Goal: Task Accomplishment & Management: Complete application form

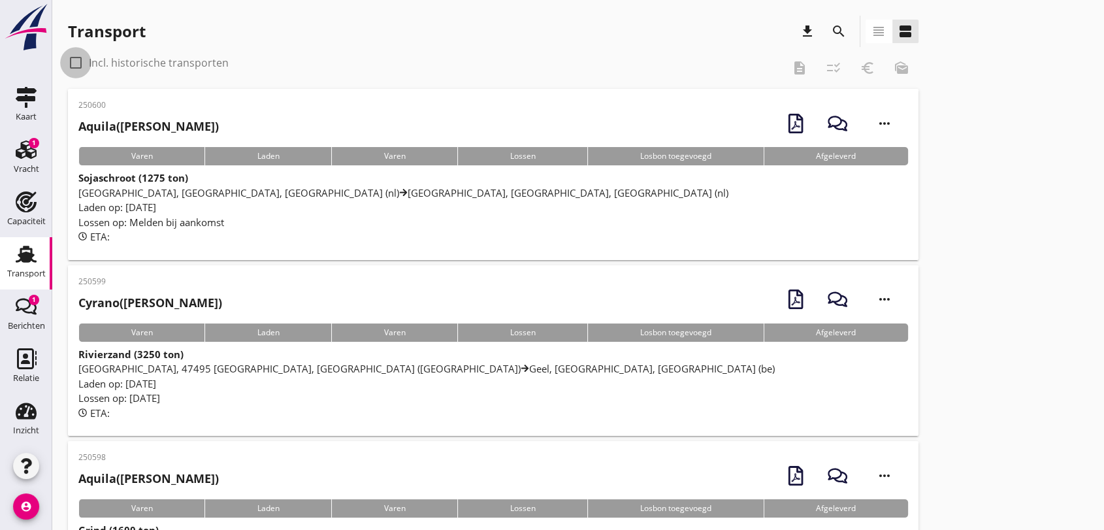
click at [76, 64] on div at bounding box center [76, 63] width 22 height 22
checkbox input "true"
click at [839, 29] on icon "search" at bounding box center [839, 32] width 16 height 16
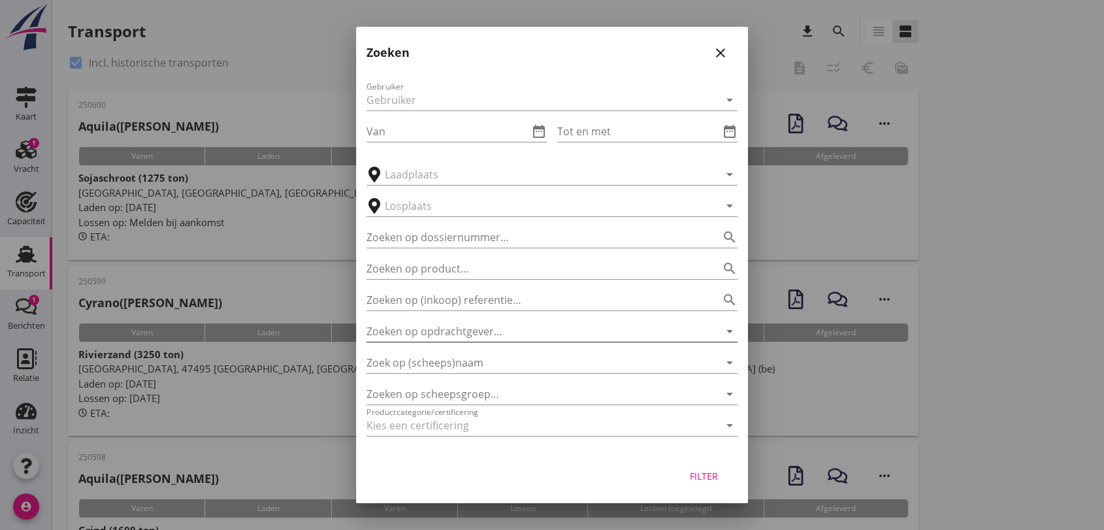
click at [506, 333] on input "Zoeken op opdrachtgever..." at bounding box center [533, 331] width 334 height 21
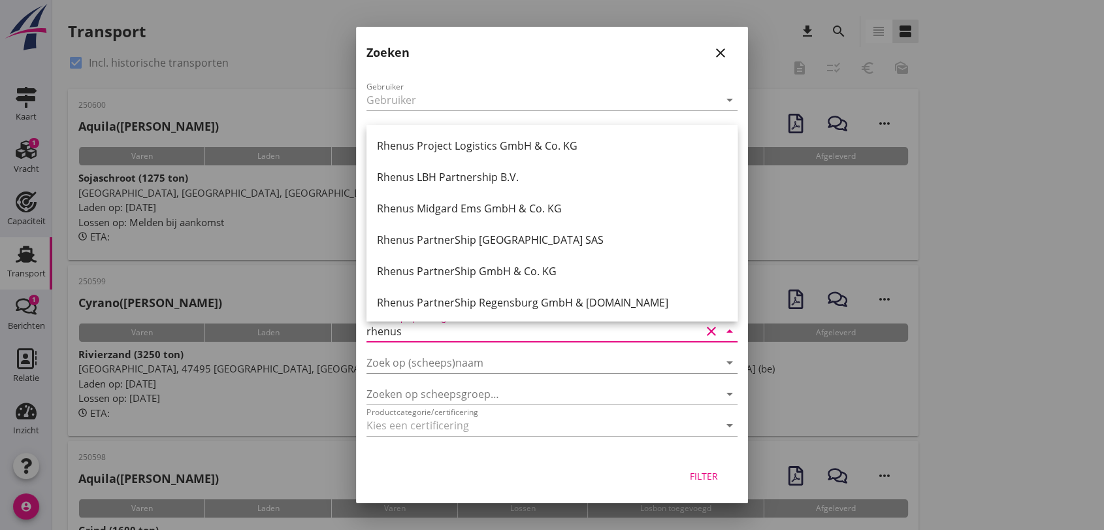
drag, startPoint x: 570, startPoint y: 144, endPoint x: 528, endPoint y: 193, distance: 64.3
click at [568, 148] on div "Rhenus Project Logistics GmbH & Co. KG" at bounding box center [552, 146] width 350 height 16
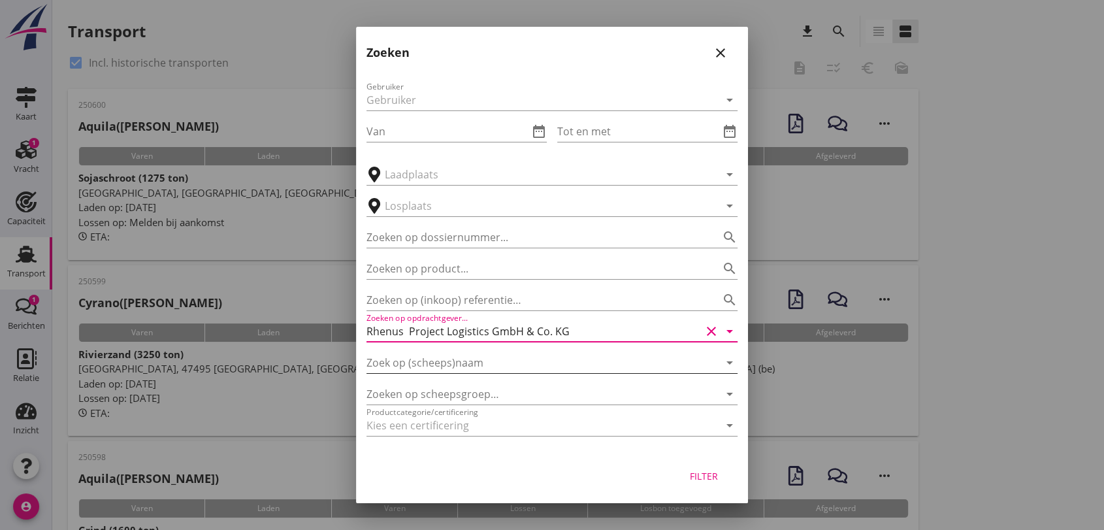
type input "Rhenus Project Logistics GmbH & Co. KG"
click at [438, 359] on input "Zoek op (scheeps)naam" at bounding box center [533, 362] width 334 height 21
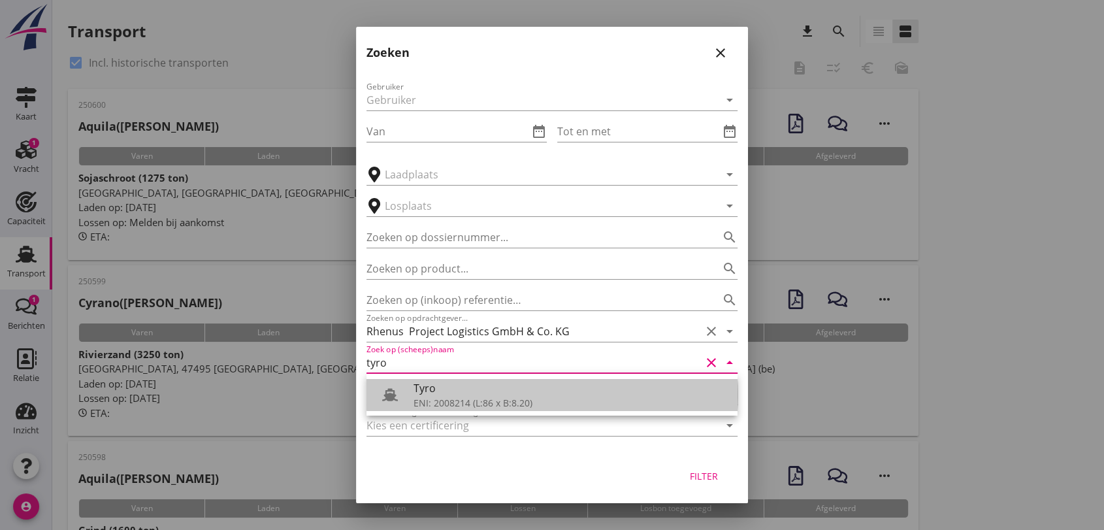
click at [473, 400] on div "ENI: 2008214 (L:86 x B:8.20)" at bounding box center [569, 403] width 313 height 14
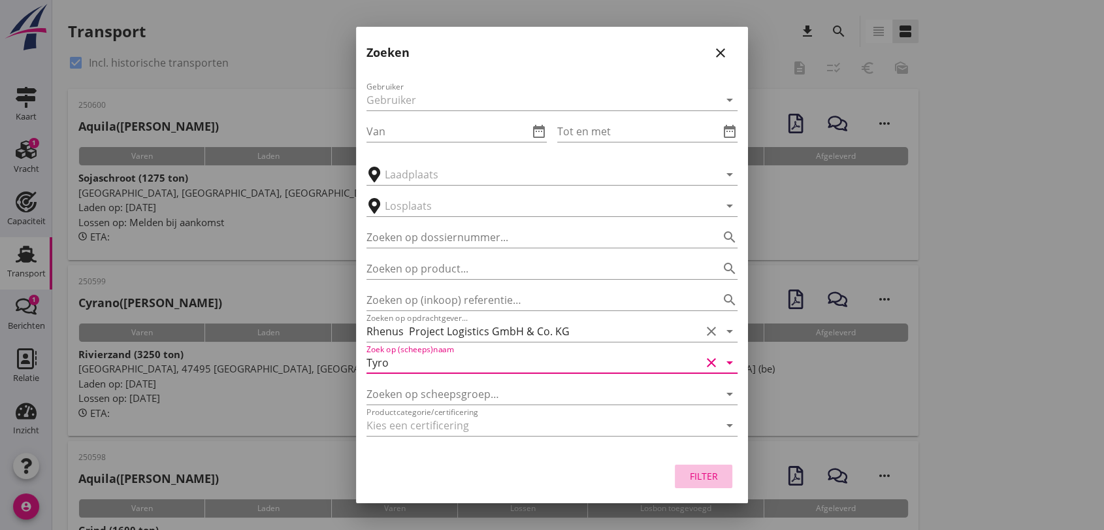
click at [702, 476] on div "Filter" at bounding box center [703, 476] width 37 height 14
type input "Tyro"
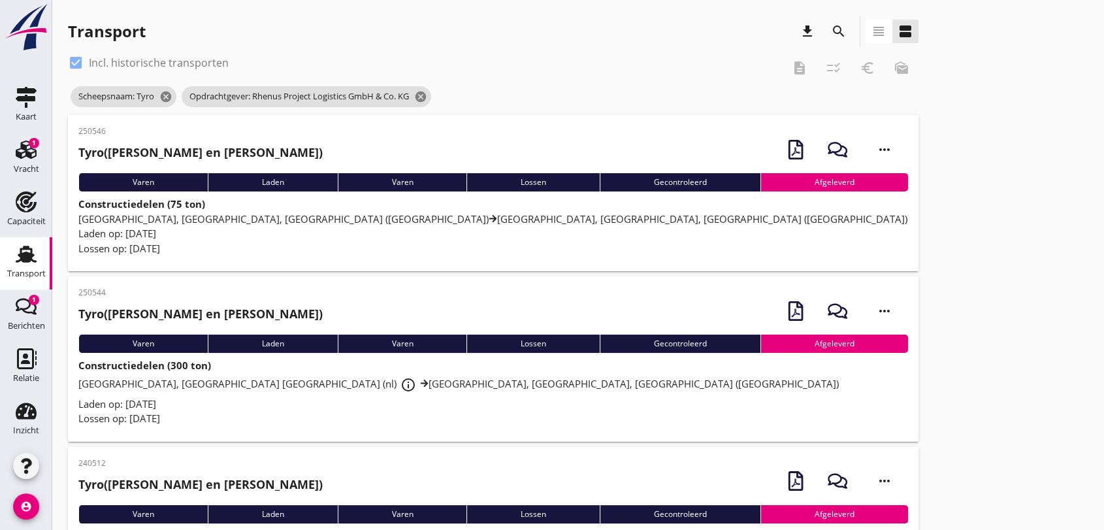
click at [411, 385] on span "[GEOGRAPHIC_DATA], [GEOGRAPHIC_DATA] [GEOGRAPHIC_DATA] (nl) info_outline [GEOGR…" at bounding box center [458, 383] width 760 height 13
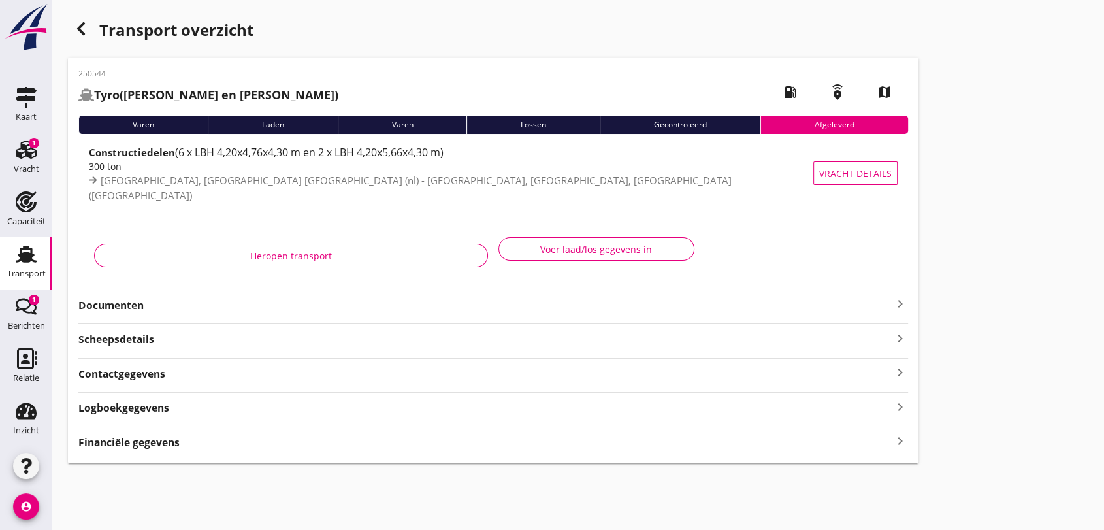
click at [76, 27] on icon "button" at bounding box center [81, 29] width 16 height 16
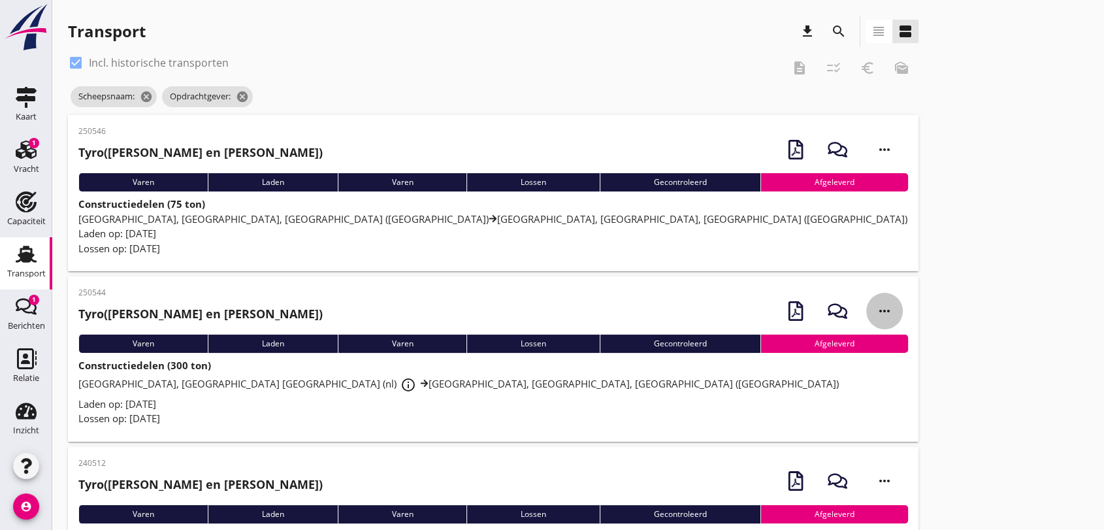
click at [886, 308] on icon "more_horiz" at bounding box center [884, 311] width 37 height 37
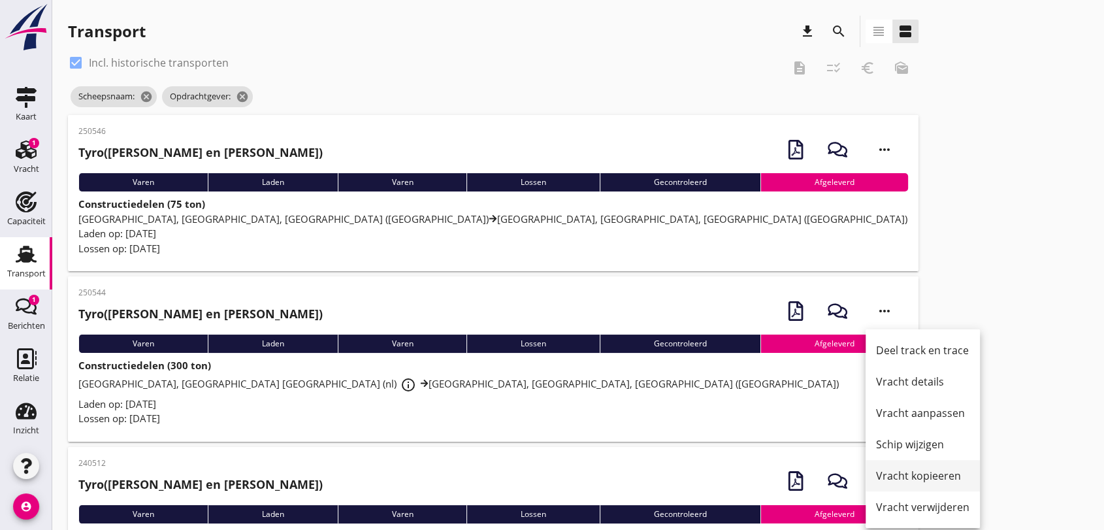
click at [943, 477] on div "Vracht kopieeren" at bounding box center [922, 476] width 93 height 16
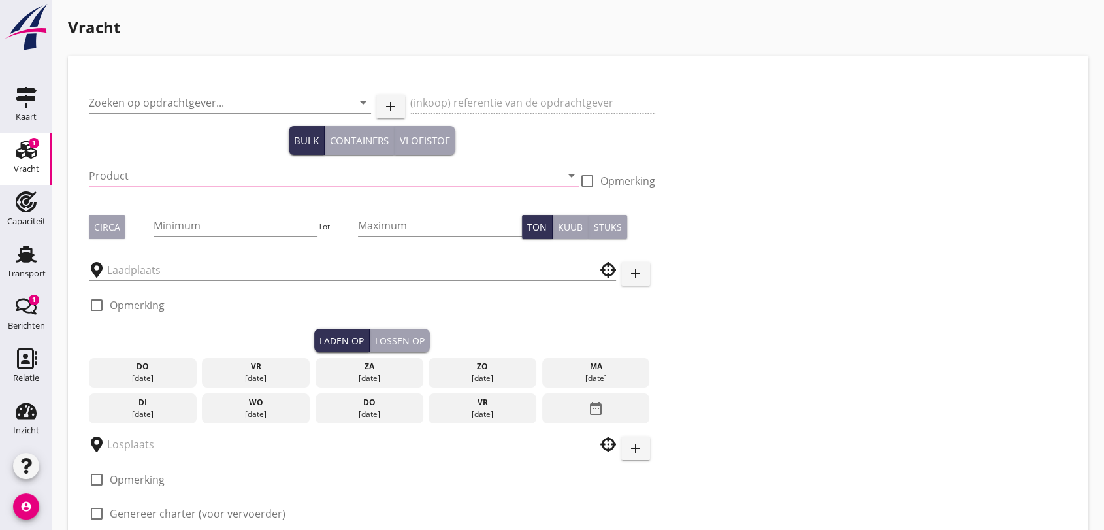
type input "Rhenus Project Logistics GmbH & Co. KG"
type input "BD4 Lot 10"
type input "Constructiedelen (9412)"
checkbox input "true"
type input "300"
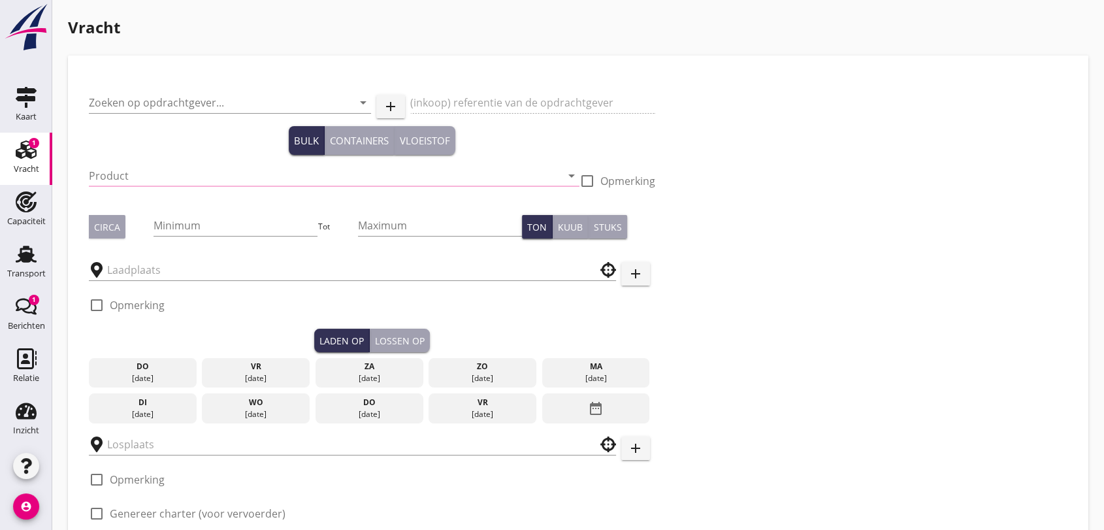
type input "[GEOGRAPHIC_DATA], [GEOGRAPHIC_DATA], [GEOGRAPHIC_DATA]"
checkbox input "true"
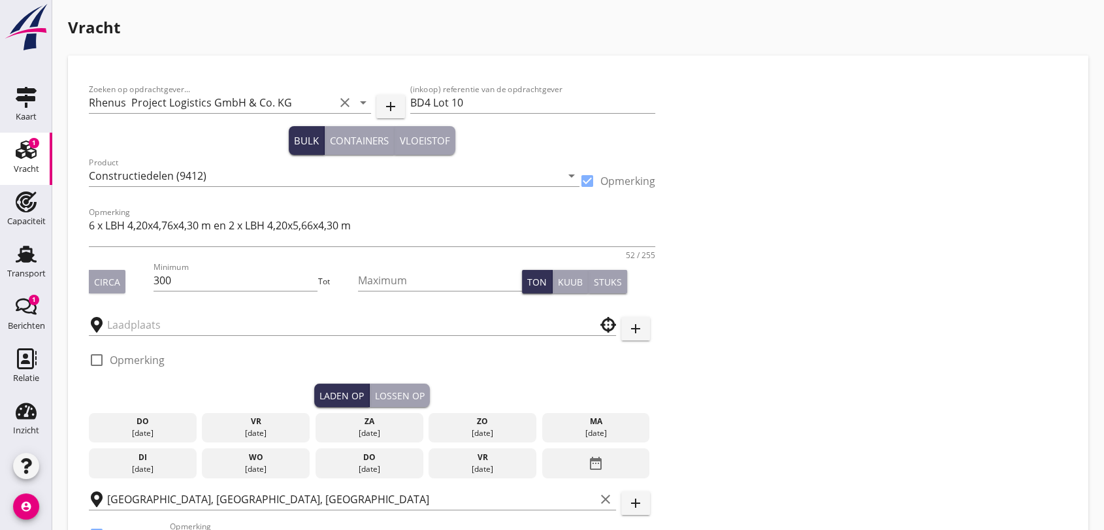
type input "Rhenus Deepsea Terminal Maasvlakte"
checkbox input "true"
type input "9000"
type textarea "In combinatie met lege trommels van [GEOGRAPHIC_DATA] naar [GEOGRAPHIC_DATA]."
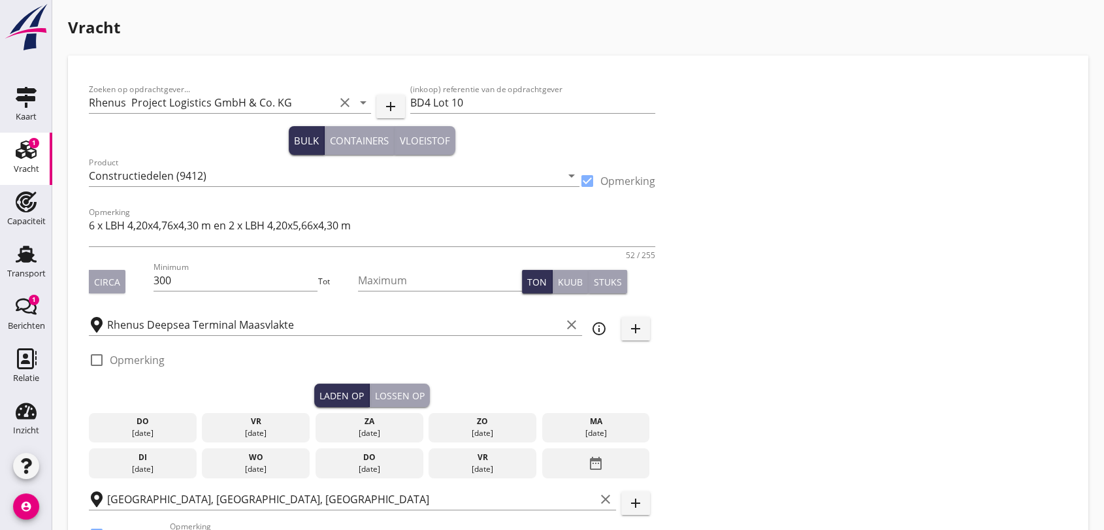
type textarea "In de lengterichting 0,5 m ruimte houden tussen de kabeltrommels. Beschikbaar r…"
radio input "false"
checkbox input "true"
type input "24"
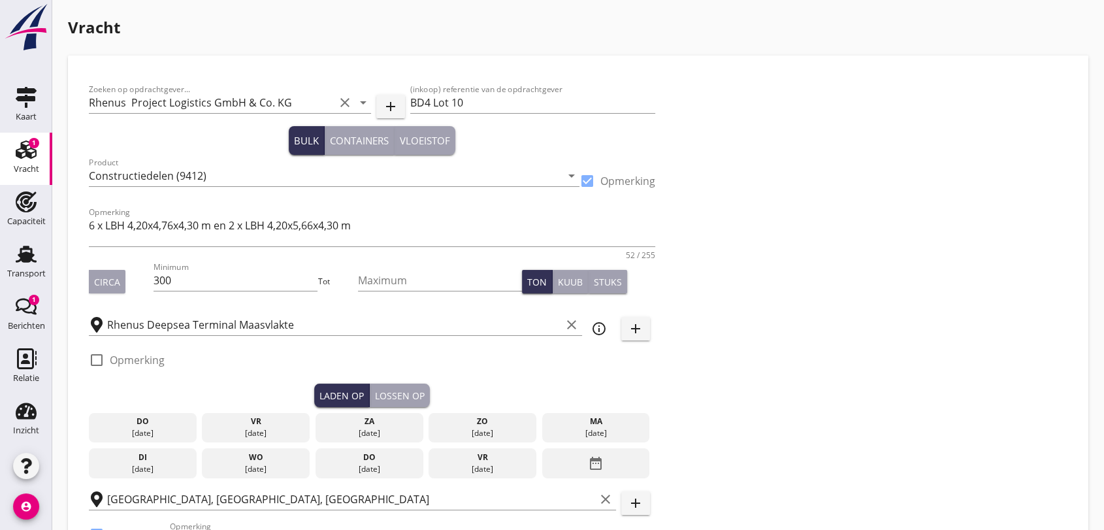
type input "18"
type input "5"
type input "14"
type input "10750"
type textarea "In de lengterichting 0,5 m ruimte houden tussen de kabeltrommels. Beschikbaar r…"
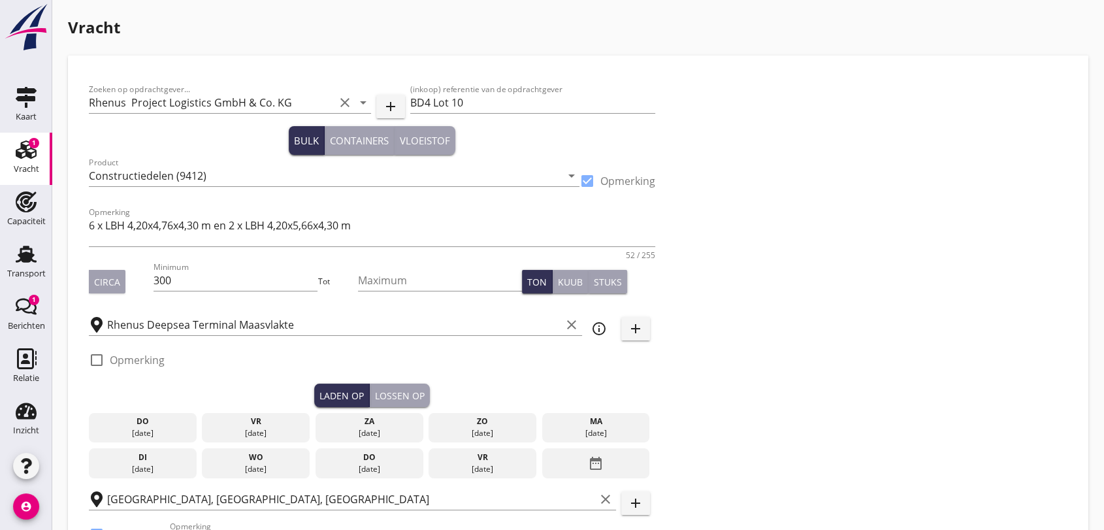
radio input "false"
checkbox input "true"
type input "18"
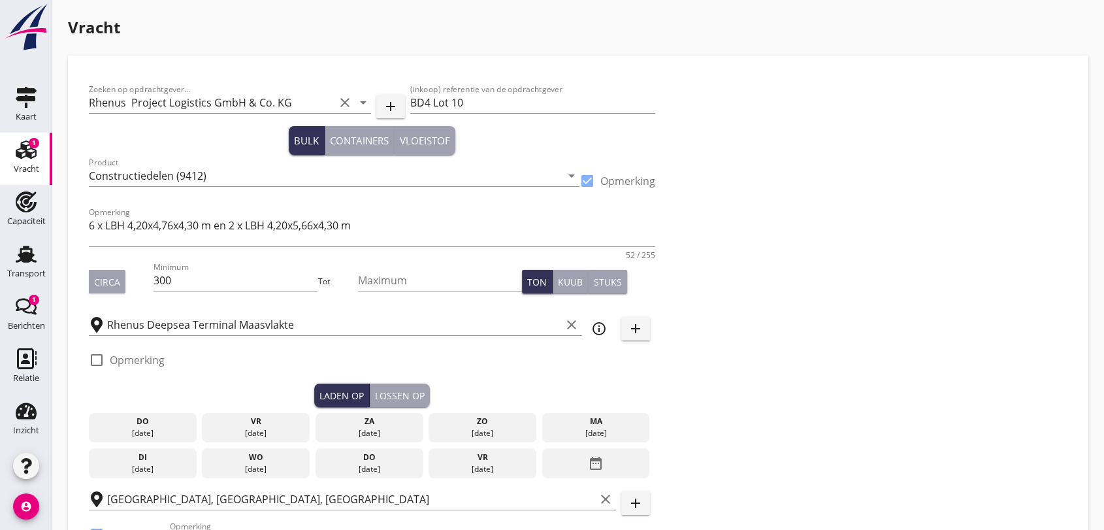
type input "14"
click at [494, 101] on input "BD4 Lot 10" at bounding box center [533, 102] width 246 height 21
type input "BD4 Lot 11"
click at [415, 220] on textarea "6 x LBH 4,20x4,76x4,30 m en 2 x LBH 4,20x5,66x4,30 m" at bounding box center [372, 230] width 566 height 31
type textarea "5 x LBH 4,20x4,76x4,30 m en 2 x LBH 4,20x5,66x4,30 m"
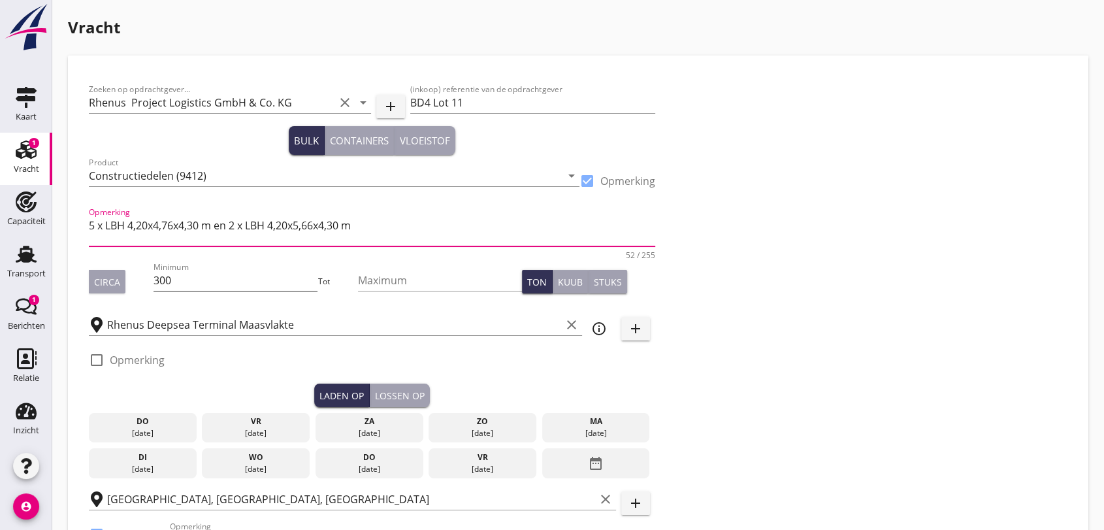
click at [183, 278] on input "300" at bounding box center [235, 280] width 164 height 21
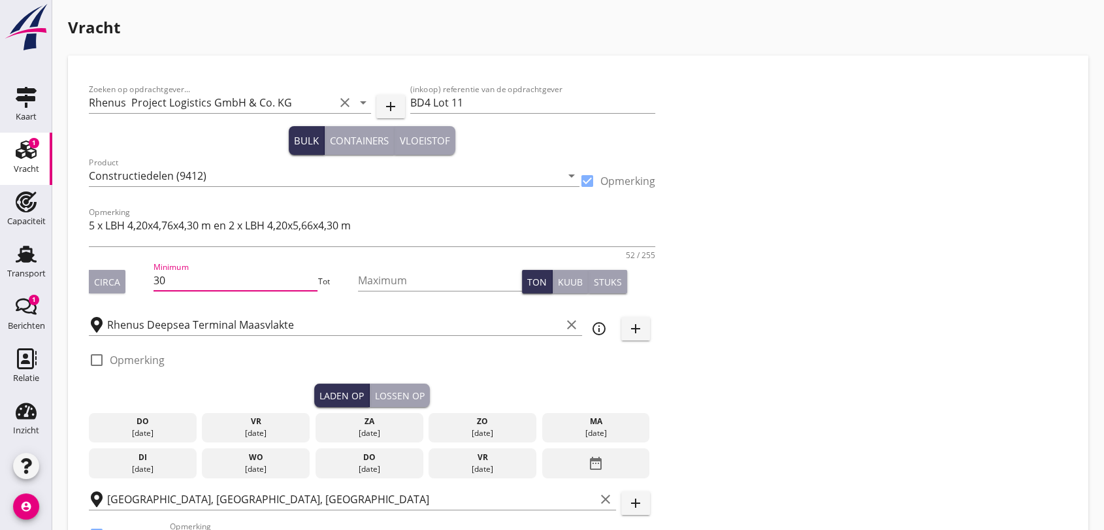
type input "3"
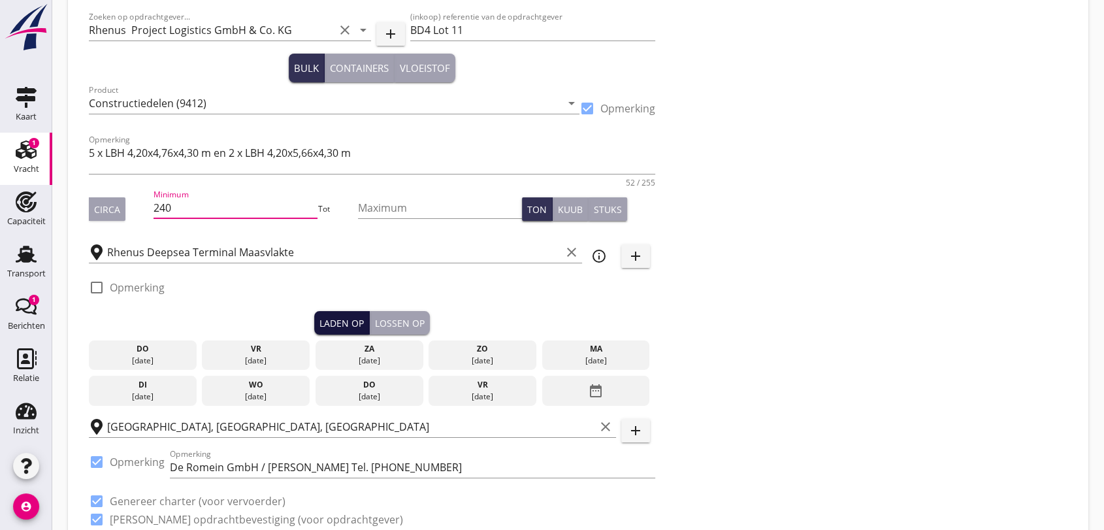
type input "240"
click at [332, 324] on div "Laden op" at bounding box center [341, 323] width 44 height 14
click at [595, 385] on icon "date_range" at bounding box center [596, 391] width 16 height 24
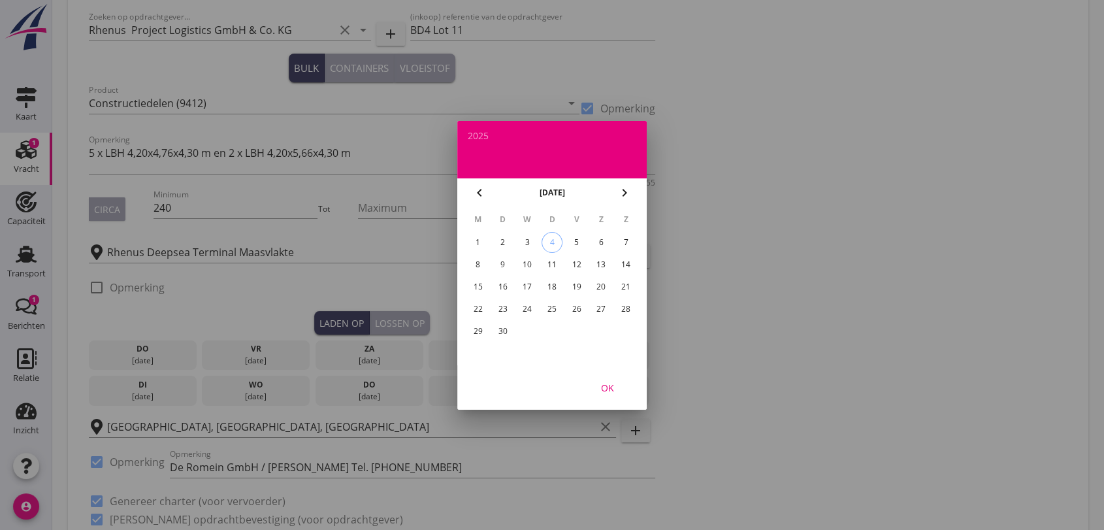
click at [481, 267] on div "8" at bounding box center [478, 264] width 21 height 21
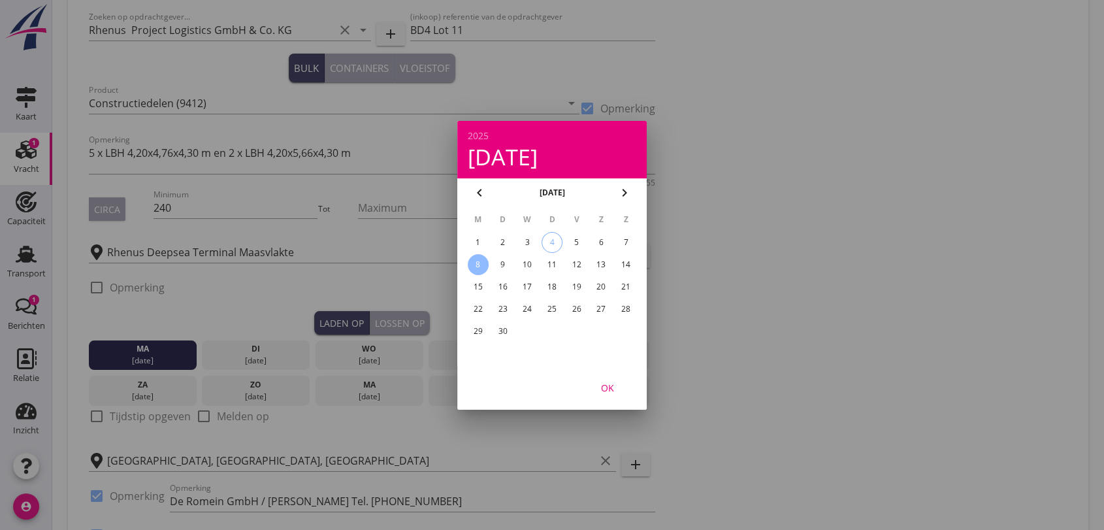
click at [611, 387] on div "OK" at bounding box center [607, 387] width 37 height 14
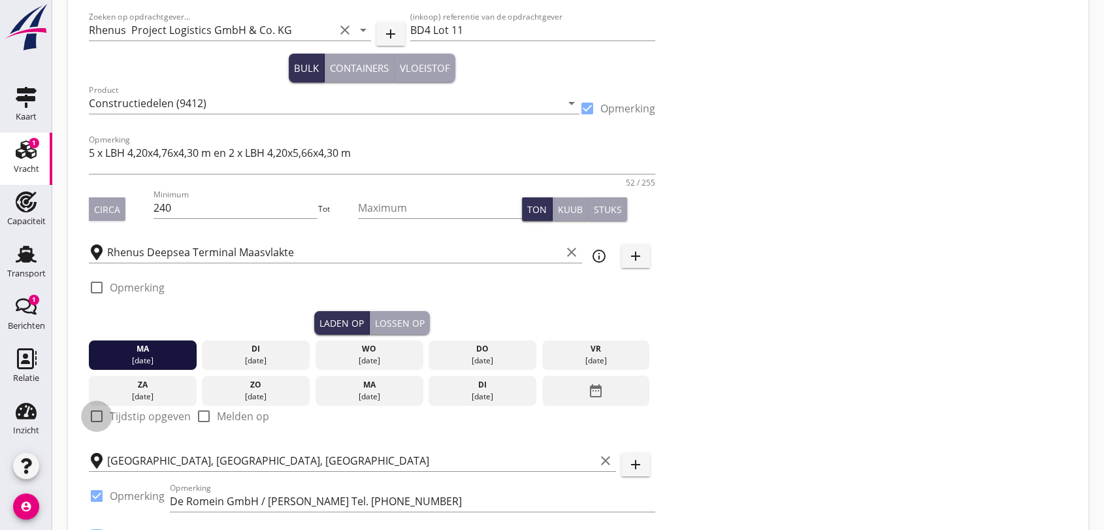
click at [95, 411] on div at bounding box center [97, 416] width 22 height 22
checkbox input "true"
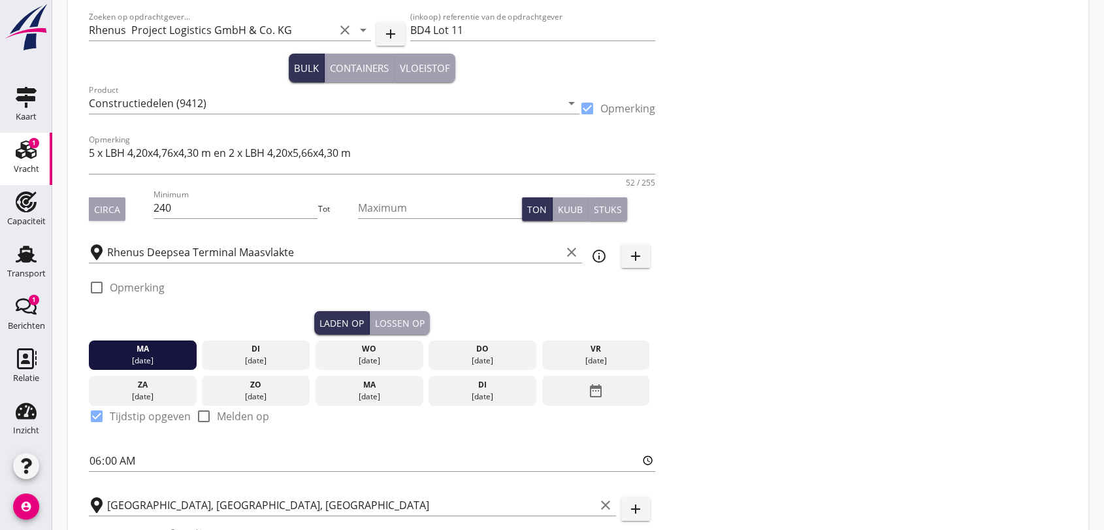
click at [396, 323] on div "Lossen op" at bounding box center [400, 323] width 50 height 14
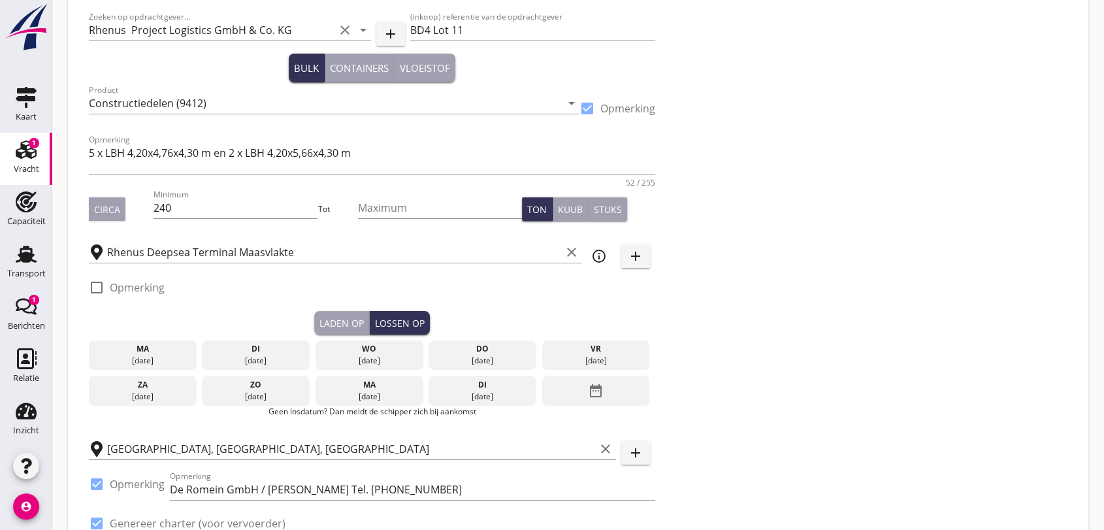
click at [599, 389] on icon "date_range" at bounding box center [596, 391] width 16 height 24
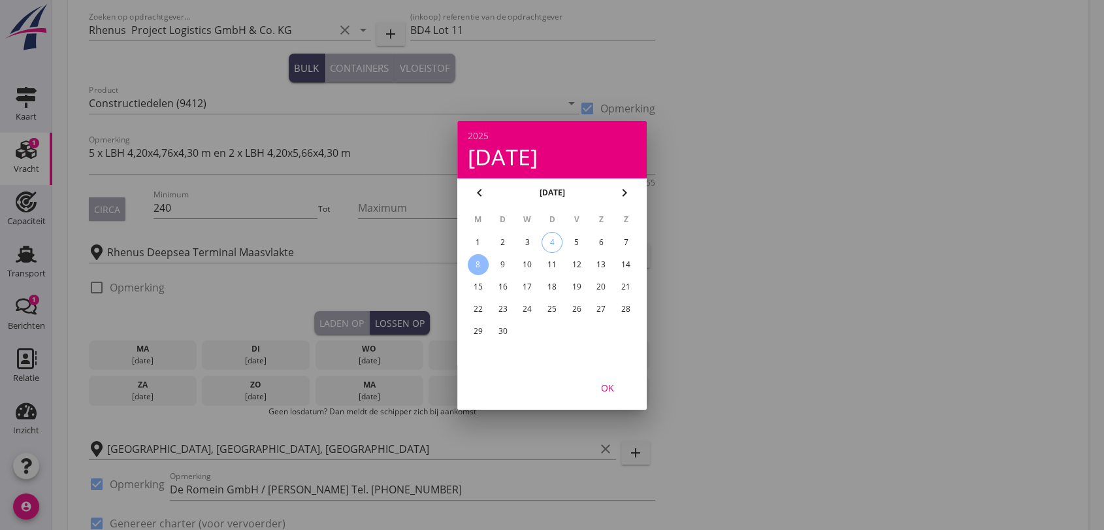
click at [528, 263] on div "10" at bounding box center [527, 264] width 21 height 21
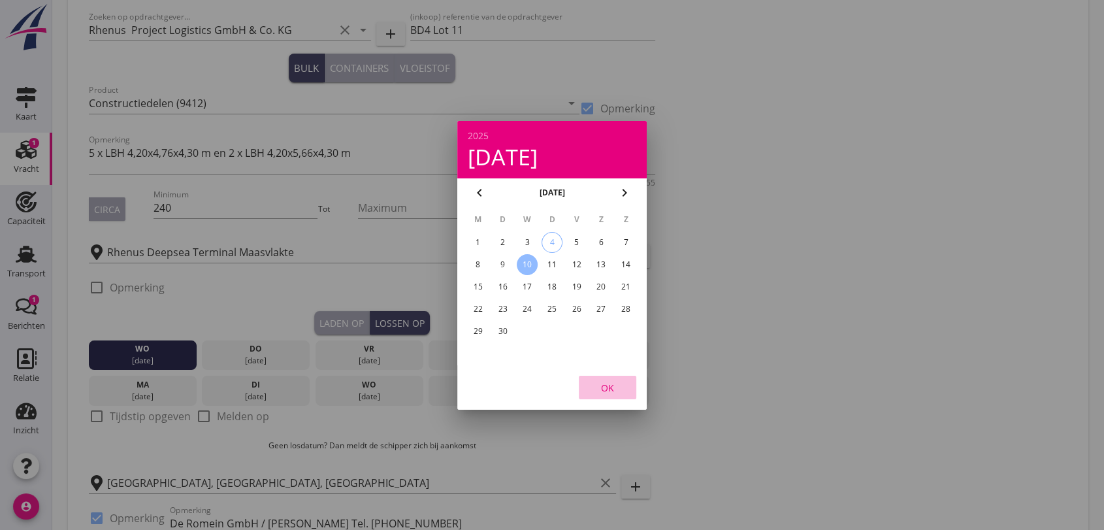
click at [608, 384] on div "OK" at bounding box center [607, 387] width 37 height 14
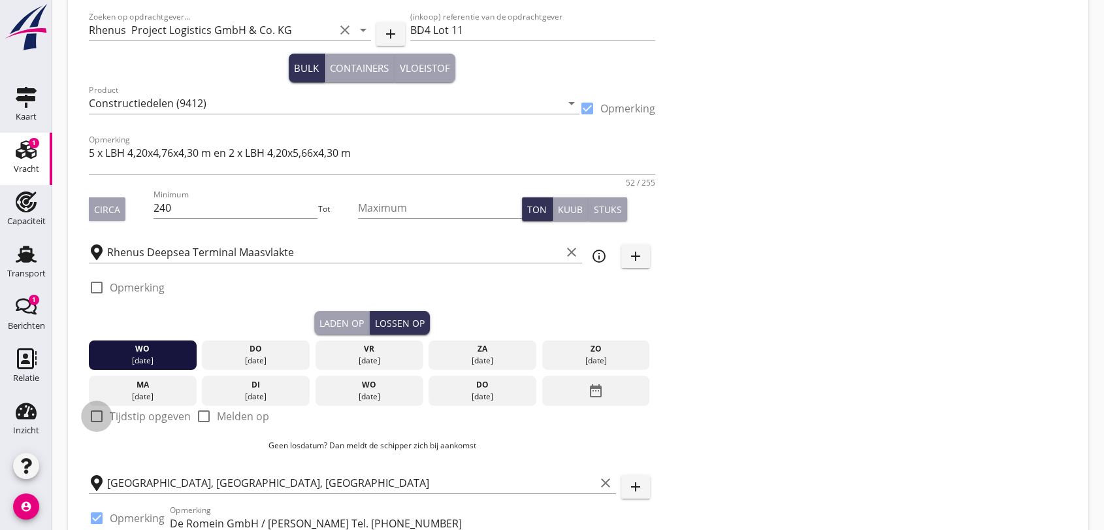
click at [95, 415] on div at bounding box center [97, 416] width 22 height 22
checkbox input "true"
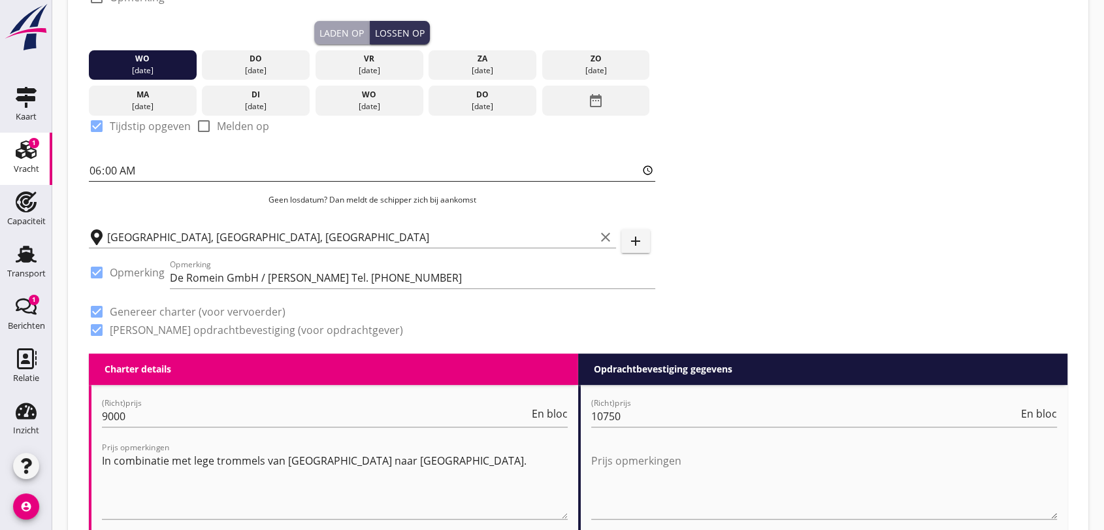
scroll to position [217, 0]
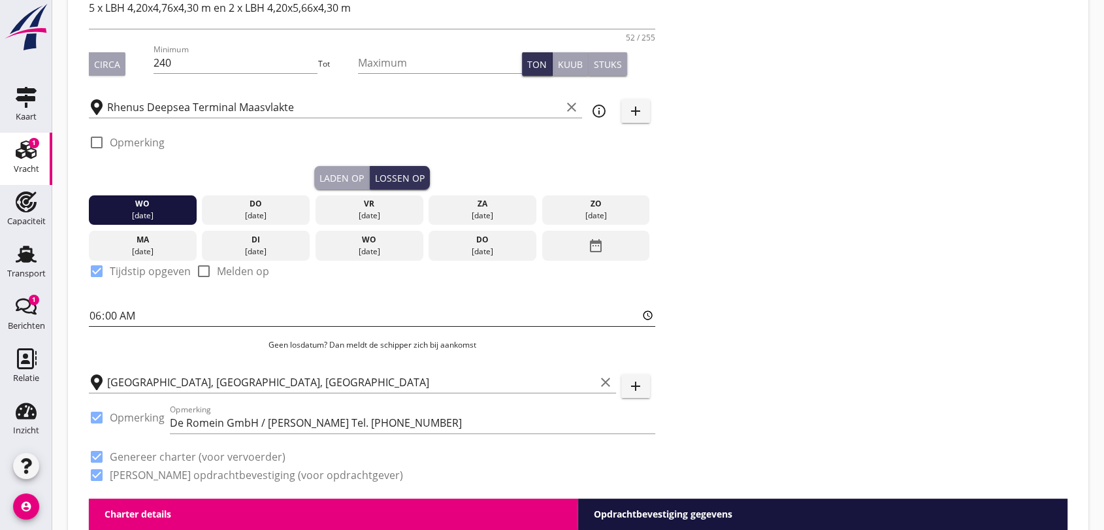
click at [127, 317] on input "06:00" at bounding box center [372, 315] width 566 height 21
type input "12:00"
click at [1033, 327] on div "Zoeken op opdrachtgever... Rhenus Project Logistics GmbH & Co. KG clear arrow_d…" at bounding box center [578, 178] width 989 height 639
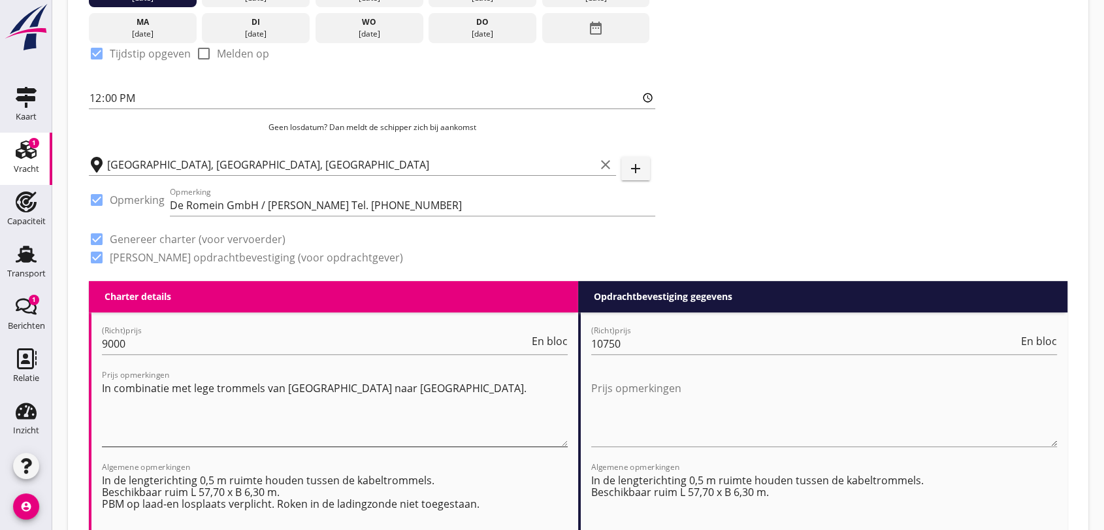
drag, startPoint x: 98, startPoint y: 383, endPoint x: 209, endPoint y: 381, distance: 111.0
drag, startPoint x: 102, startPoint y: 383, endPoint x: 398, endPoint y: 388, distance: 296.6
click at [398, 387] on textarea "In combinatie met lege trommels van [GEOGRAPHIC_DATA] naar [GEOGRAPHIC_DATA]." at bounding box center [335, 411] width 466 height 69
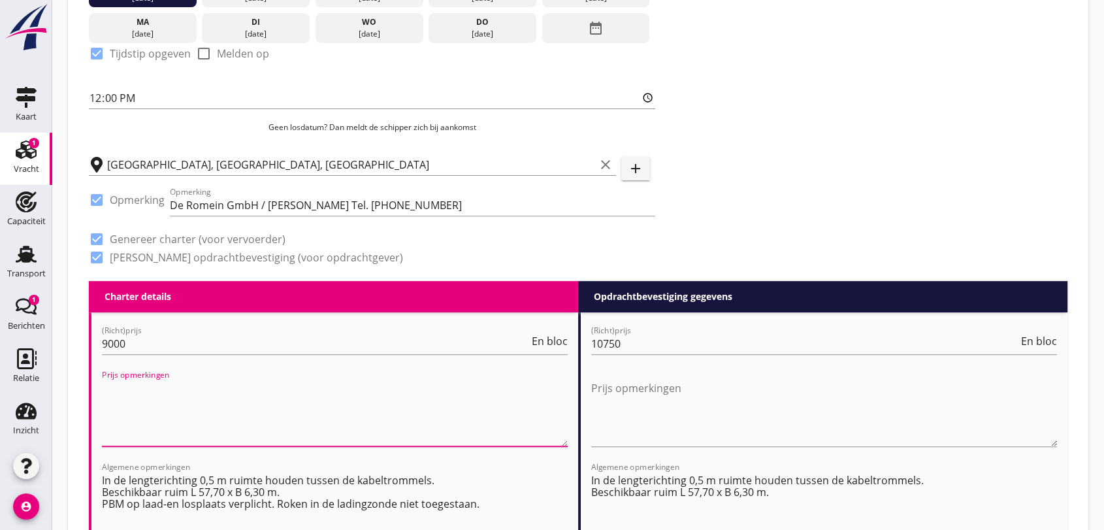
scroll to position [580, 0]
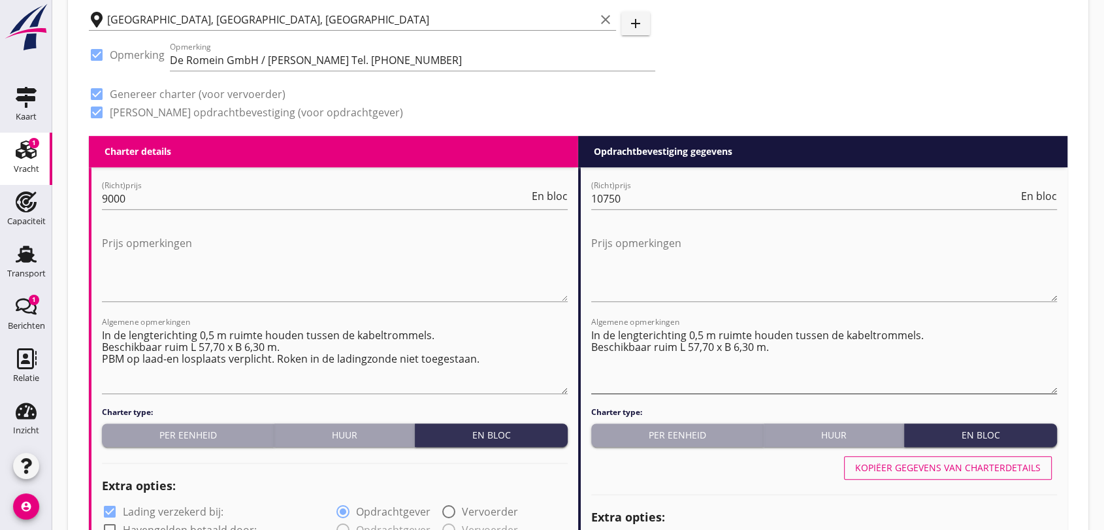
drag, startPoint x: 591, startPoint y: 349, endPoint x: 621, endPoint y: 346, distance: 30.2
drag, startPoint x: 590, startPoint y: 344, endPoint x: 607, endPoint y: 347, distance: 17.9
drag, startPoint x: 596, startPoint y: 347, endPoint x: 779, endPoint y: 364, distance: 183.7
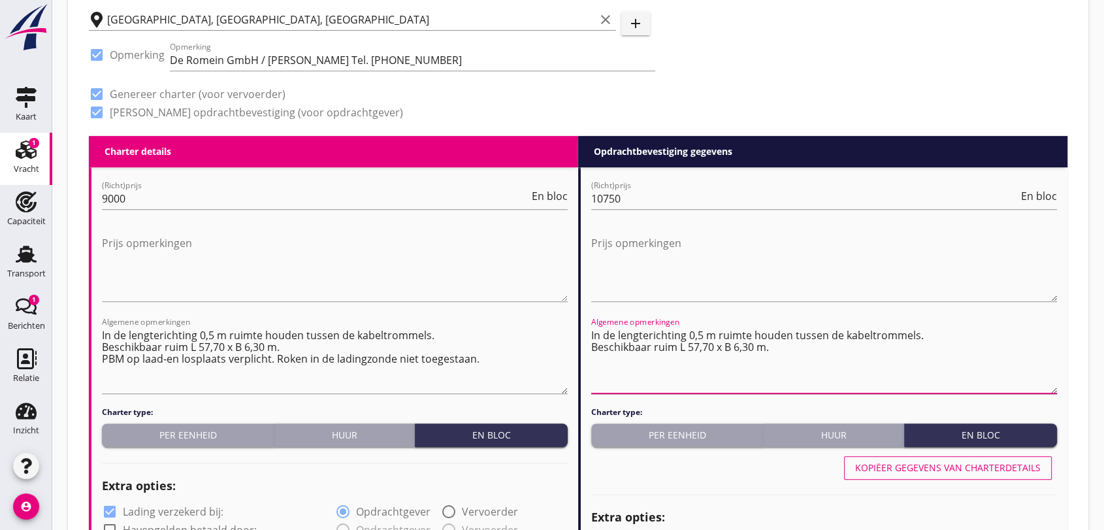
click at [779, 364] on textarea "In de lengterichting 0,5 m ruimte houden tussen de kabeltrommels. Beschikbaar r…" at bounding box center [824, 359] width 466 height 69
type textarea "In de lengterichting 0,5 m ruimte houden tussen de kabeltrommels."
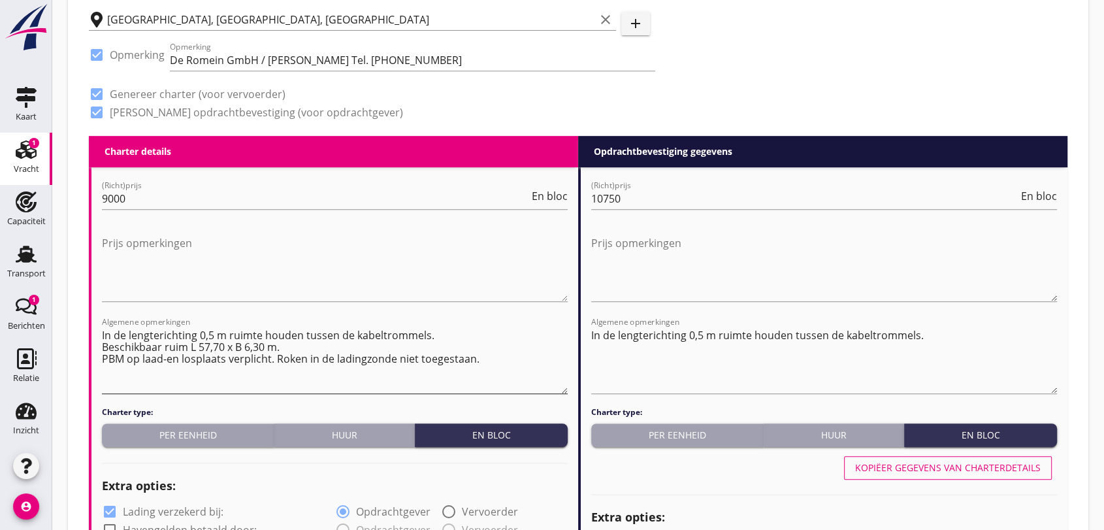
drag, startPoint x: 101, startPoint y: 343, endPoint x: 123, endPoint y: 343, distance: 22.2
drag, startPoint x: 101, startPoint y: 347, endPoint x: 283, endPoint y: 347, distance: 181.6
click at [283, 347] on textarea "In de lengterichting 0,5 m ruimte houden tussen de kabeltrommels. Beschikbaar r…" at bounding box center [335, 359] width 466 height 69
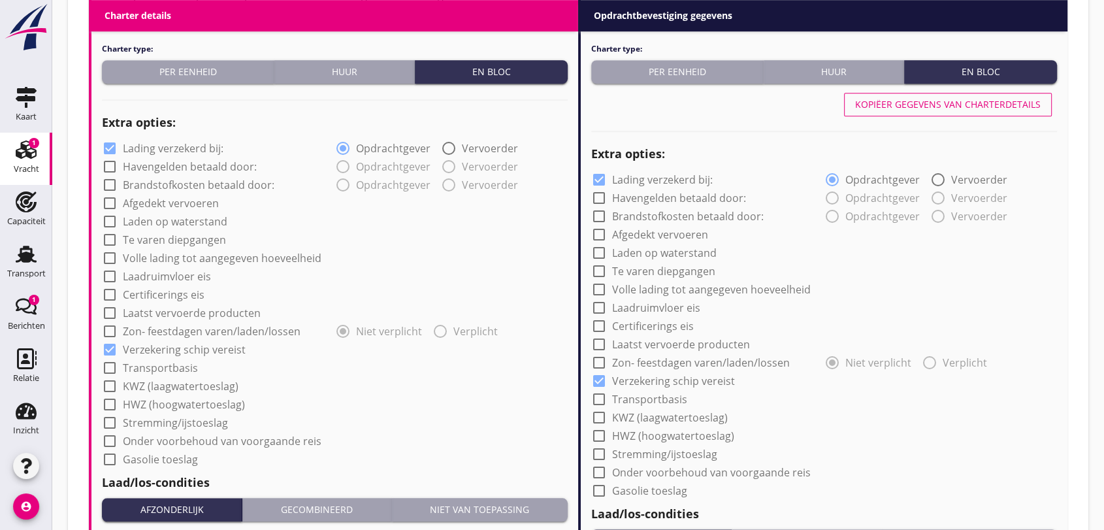
scroll to position [1161, 0]
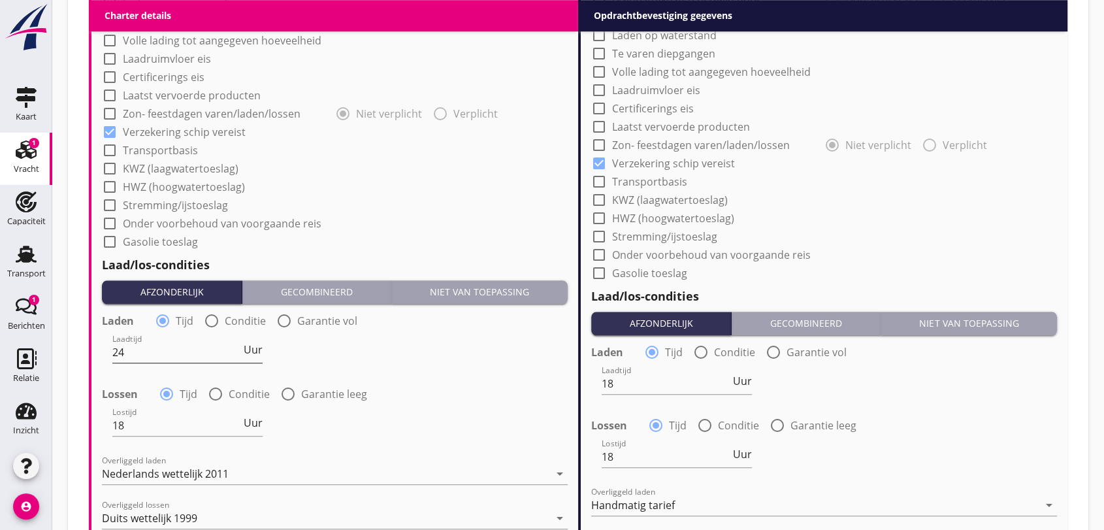
type textarea "In de lengterichting 0,5 m ruimte houden tussen de kabeltrommels. PBM op laad-e…"
click at [156, 347] on input "24" at bounding box center [176, 352] width 129 height 21
type input "2"
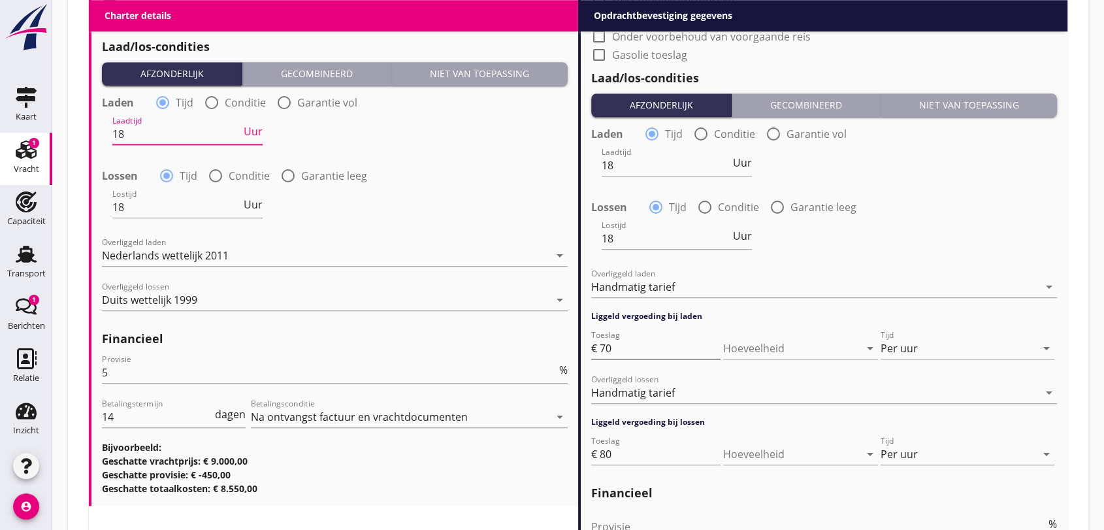
type input "18"
click at [634, 352] on input "70" at bounding box center [660, 348] width 121 height 21
type input "75"
click at [618, 457] on input "80" at bounding box center [660, 453] width 121 height 21
type input "8"
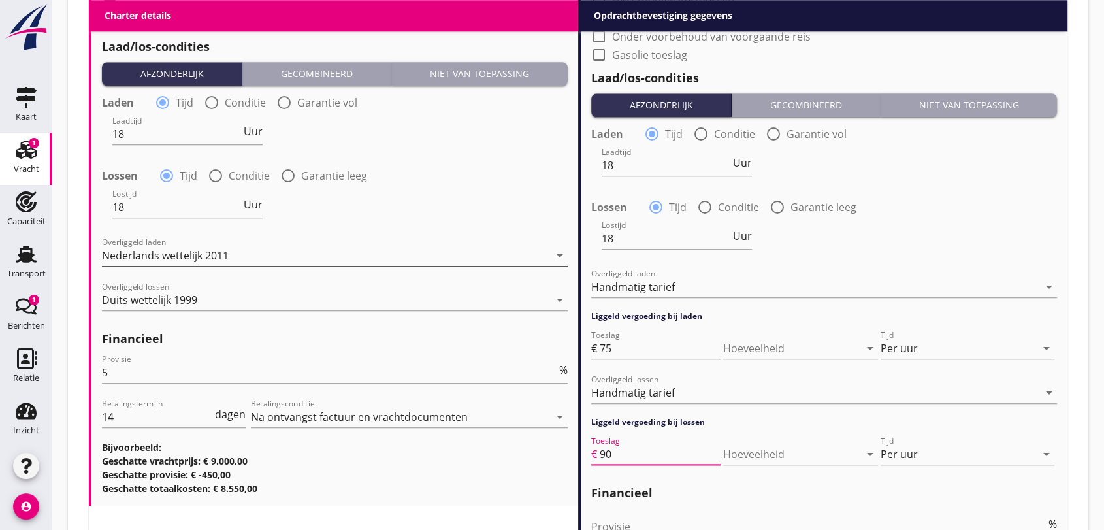
type input "90"
click at [561, 256] on icon "arrow_drop_down" at bounding box center [560, 256] width 16 height 16
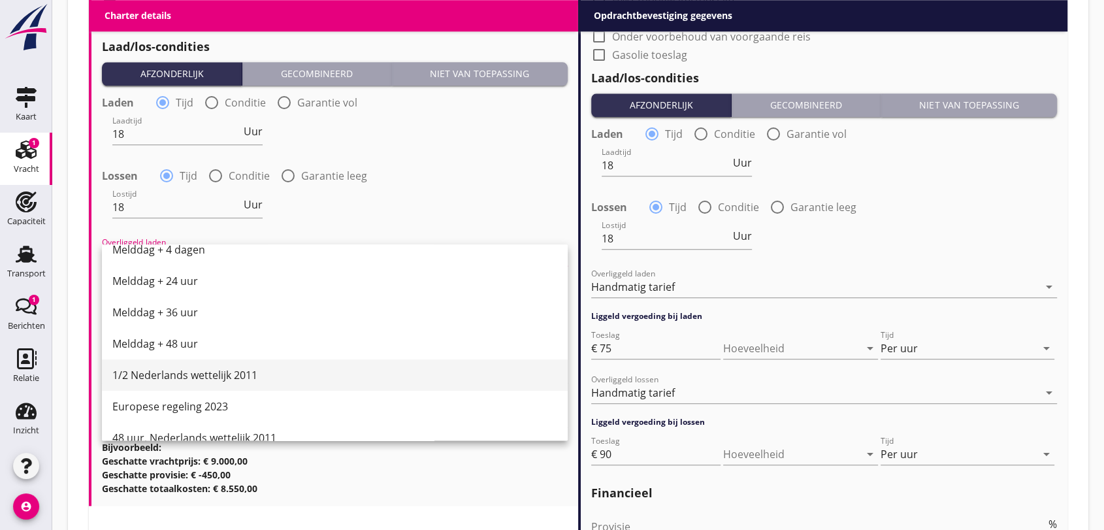
scroll to position [660, 0]
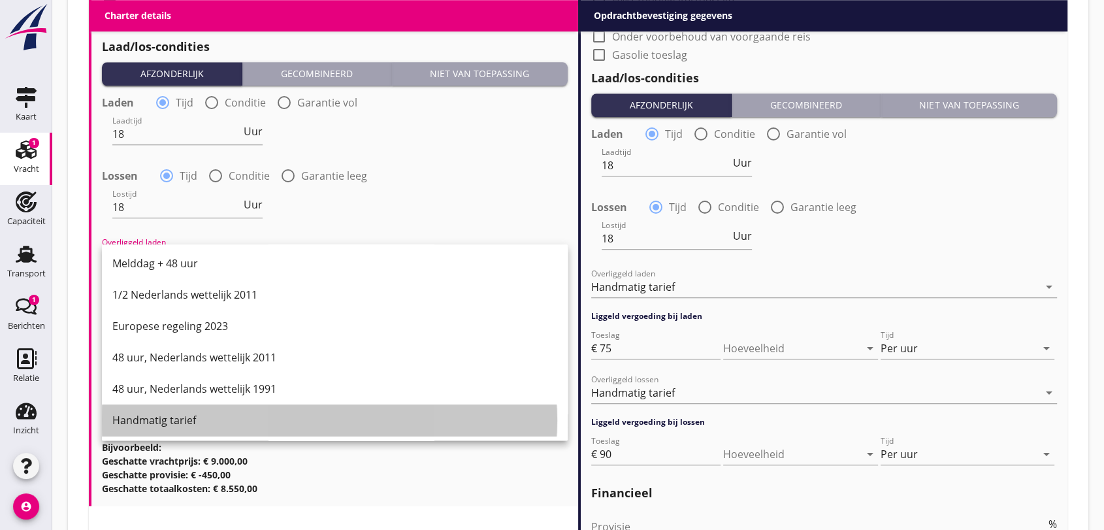
drag, startPoint x: 180, startPoint y: 421, endPoint x: 289, endPoint y: 417, distance: 108.5
click at [182, 421] on div "Handmatig tarief" at bounding box center [334, 420] width 445 height 16
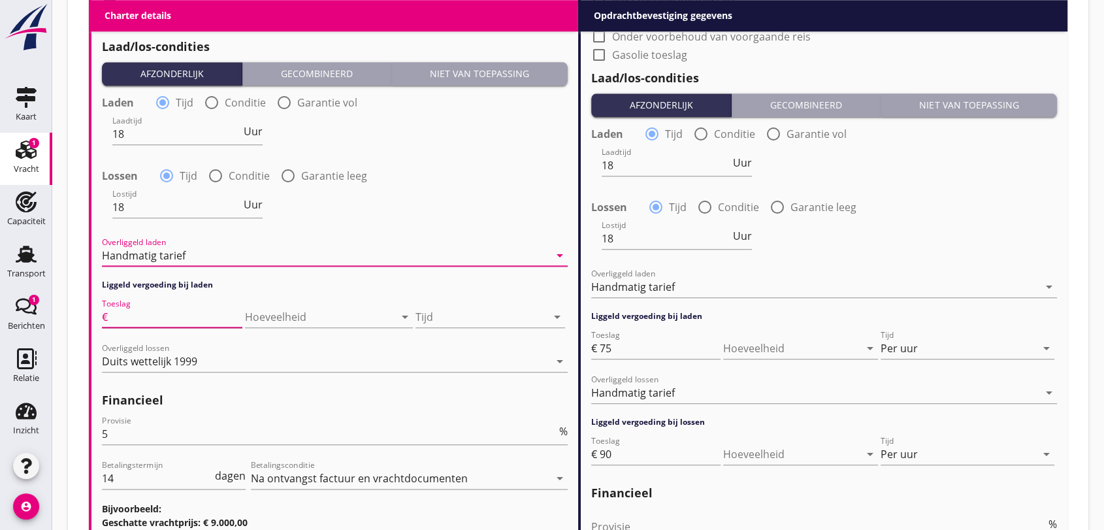
click at [188, 312] on input "Toeslag" at bounding box center [176, 316] width 132 height 21
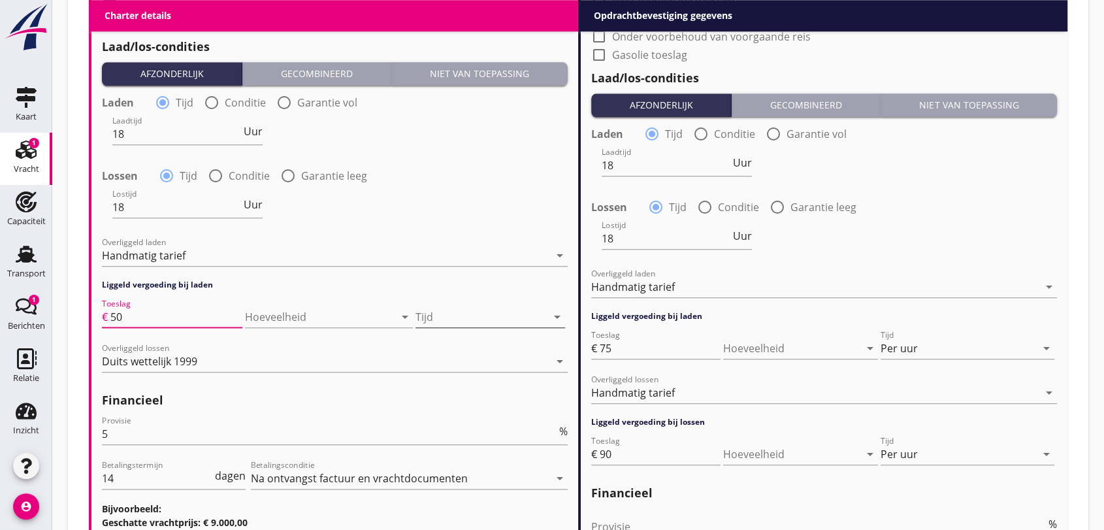
type input "50"
click at [558, 313] on icon "arrow_drop_down" at bounding box center [557, 317] width 16 height 16
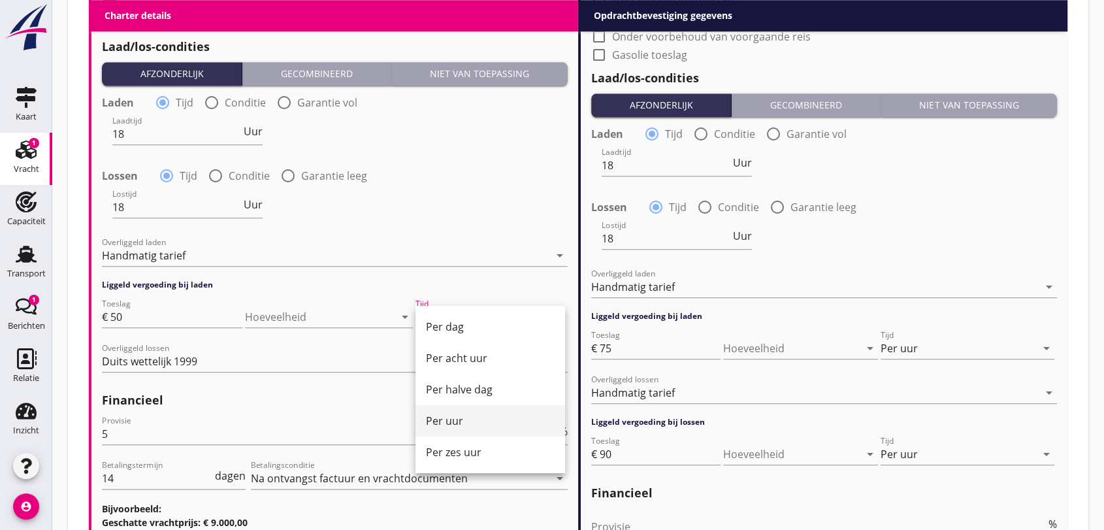
click at [468, 414] on div "Per uur" at bounding box center [490, 421] width 129 height 16
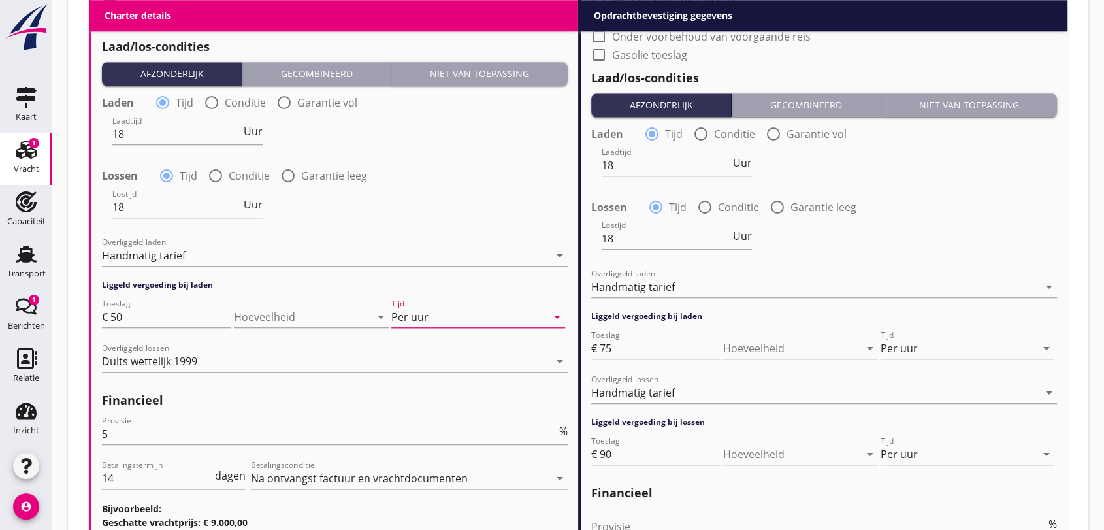
scroll to position [1596, 0]
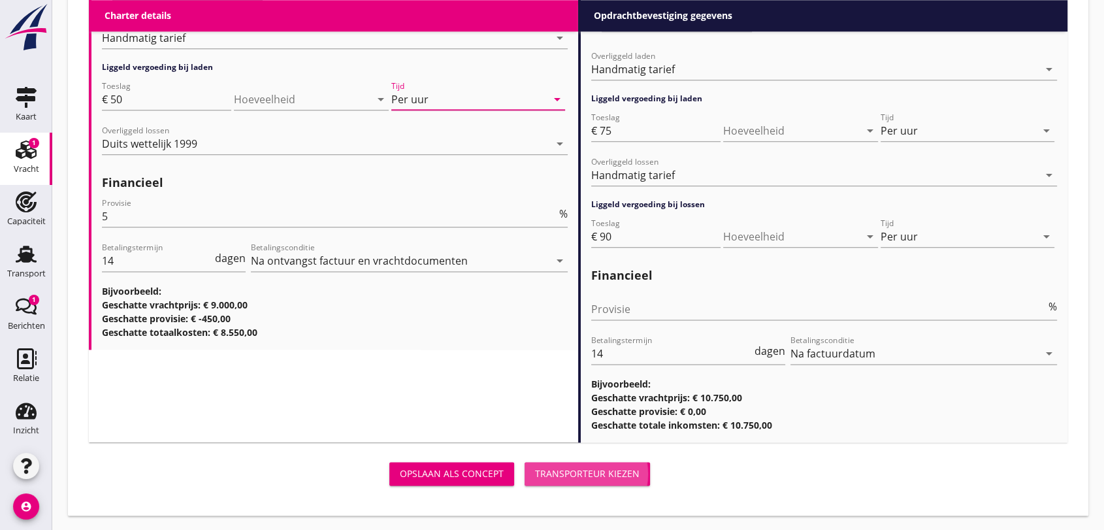
click at [592, 471] on div "Transporteur kiezen" at bounding box center [587, 473] width 104 height 14
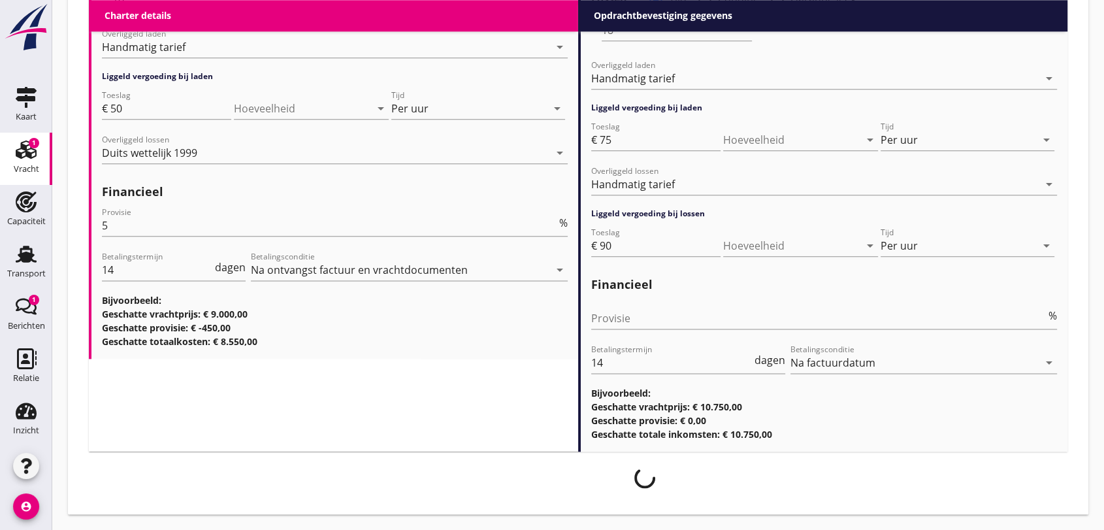
scroll to position [1587, 0]
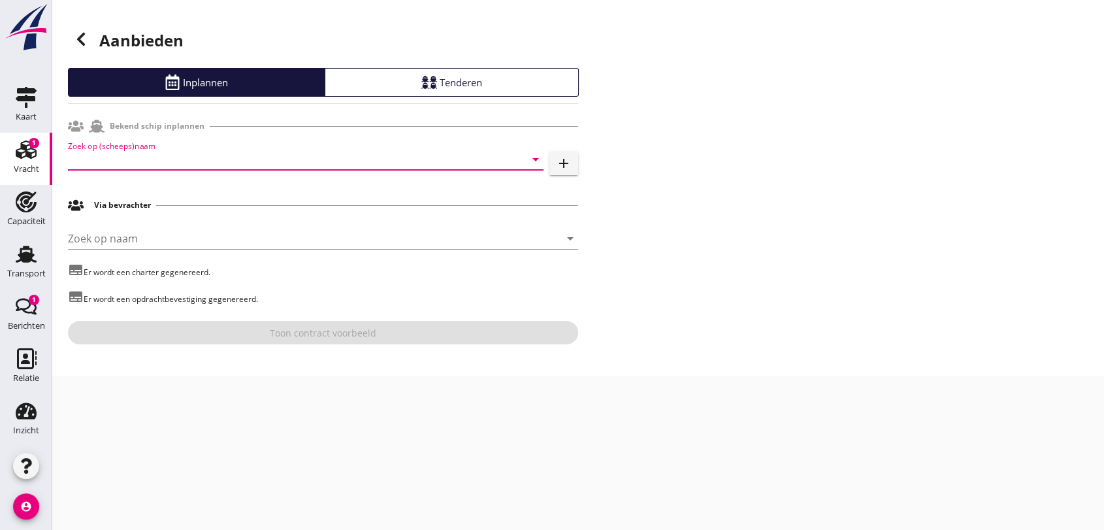
click at [230, 153] on input "Zoek op (scheeps)naam" at bounding box center [287, 159] width 439 height 21
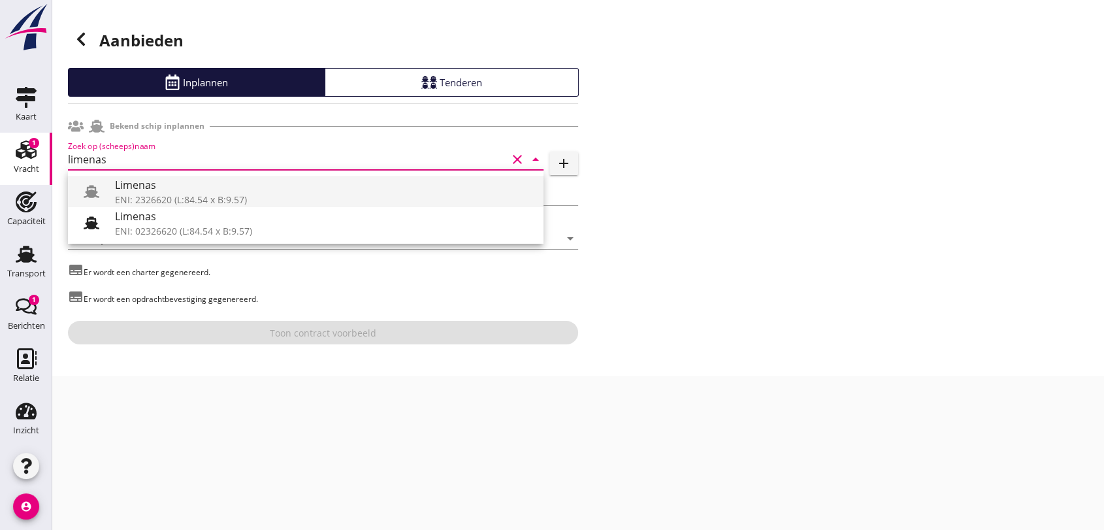
click at [217, 195] on div "ENI: 2326620 (L:84.54 x B:9.57)" at bounding box center [324, 200] width 418 height 14
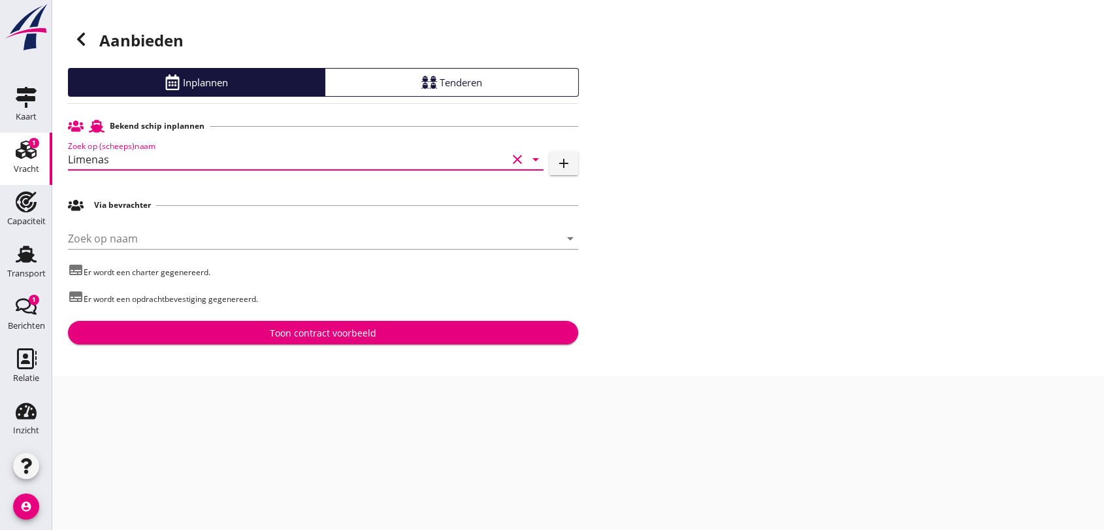
type input "Limenas"
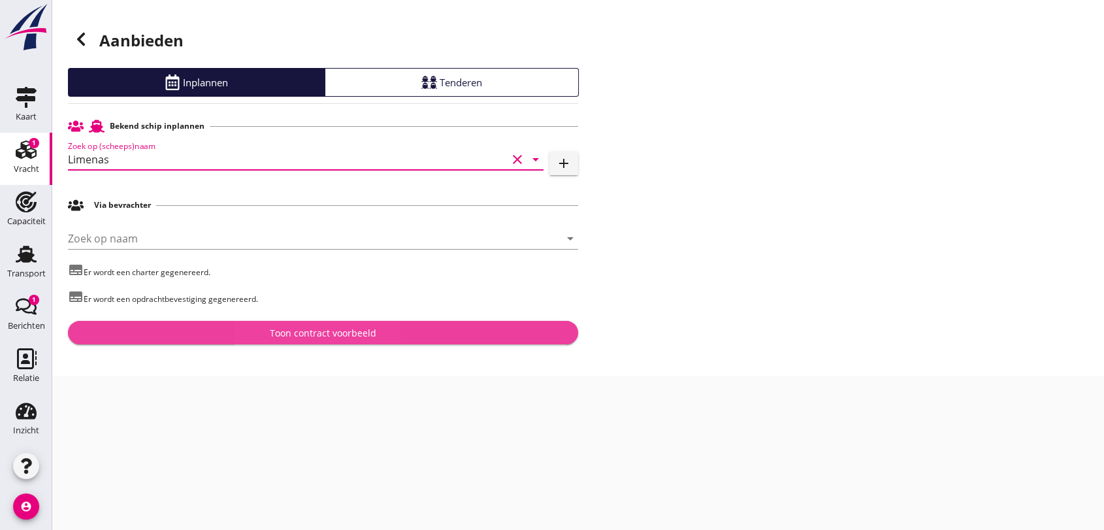
click at [348, 335] on div "Toon contract voorbeeld" at bounding box center [323, 333] width 106 height 14
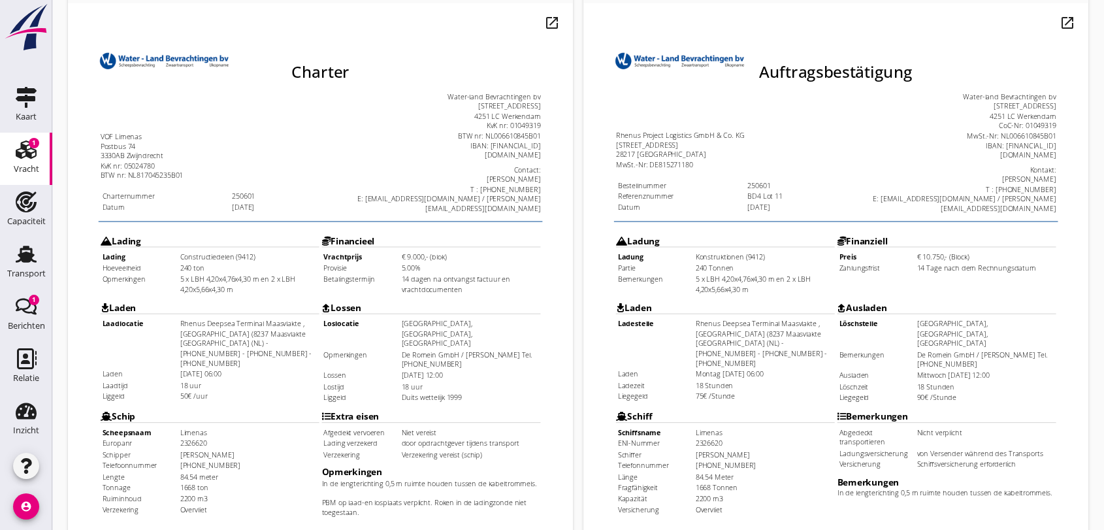
scroll to position [418, 0]
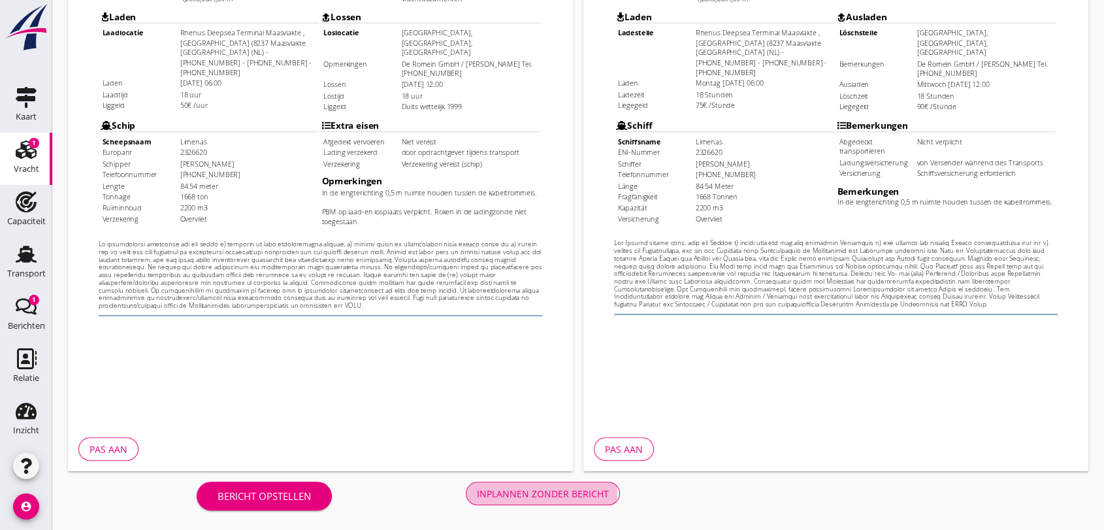
click at [549, 494] on div "Inplannen zonder bericht" at bounding box center [543, 494] width 132 height 14
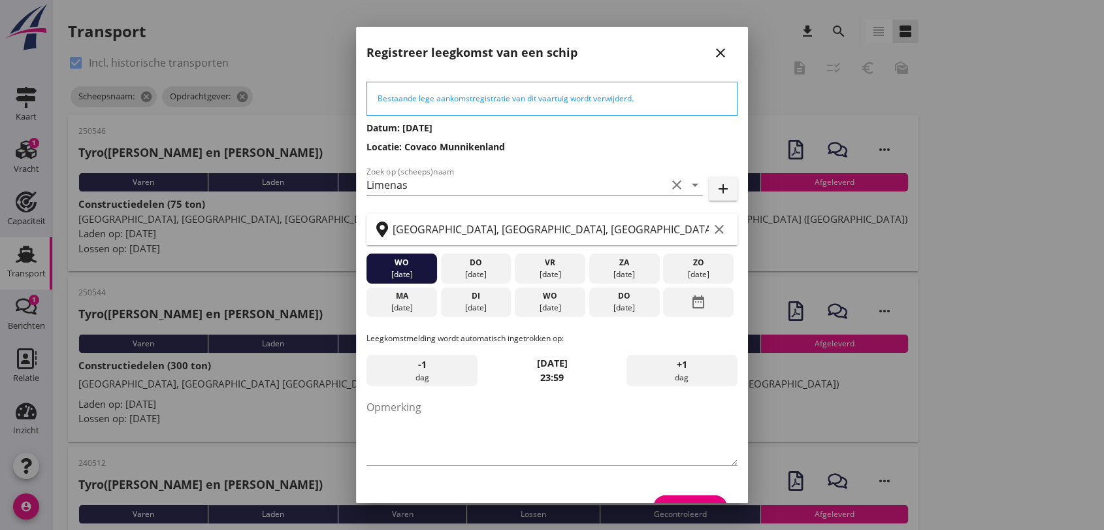
click at [713, 51] on icon "close" at bounding box center [721, 53] width 16 height 16
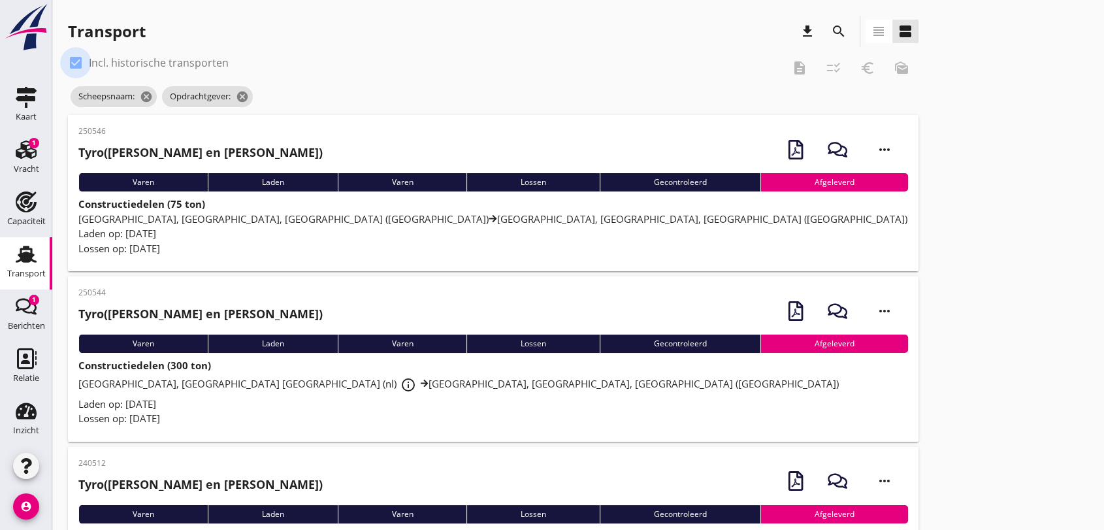
click at [71, 61] on div at bounding box center [76, 63] width 22 height 22
checkbox input "false"
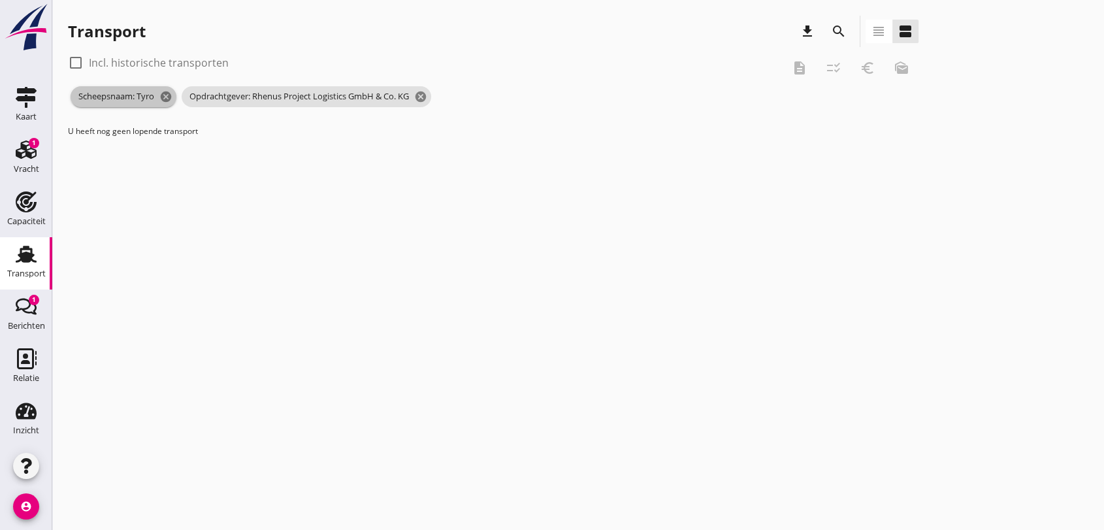
click at [167, 91] on icon "cancel" at bounding box center [165, 96] width 13 height 13
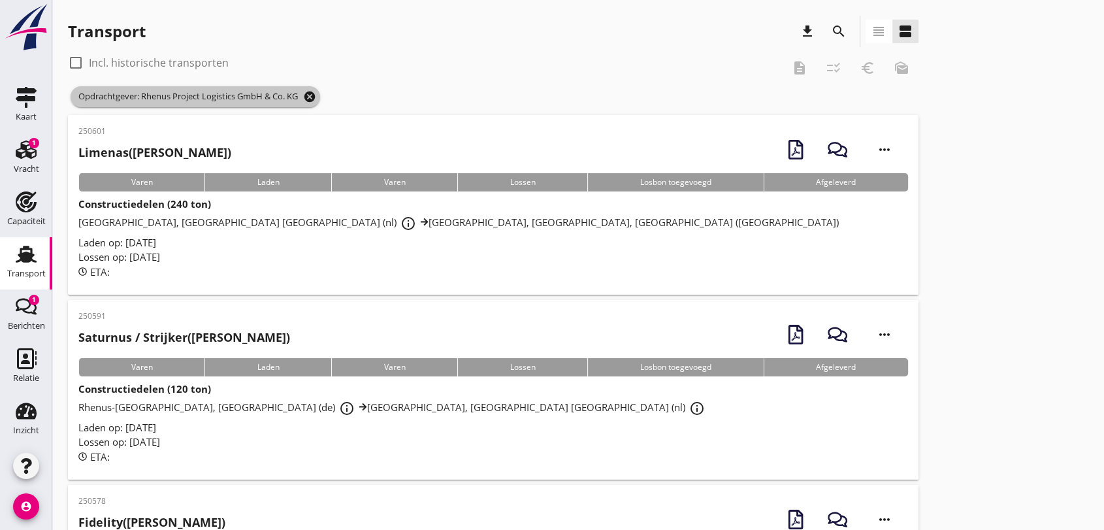
click at [313, 92] on icon "cancel" at bounding box center [309, 96] width 13 height 13
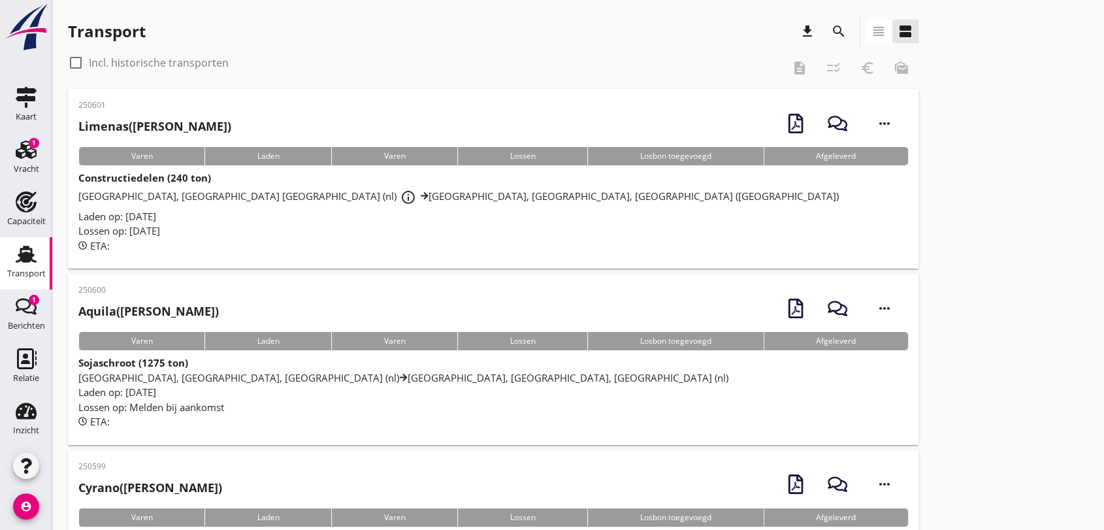
click at [555, 210] on div "Laden op: [DATE]" at bounding box center [492, 216] width 829 height 15
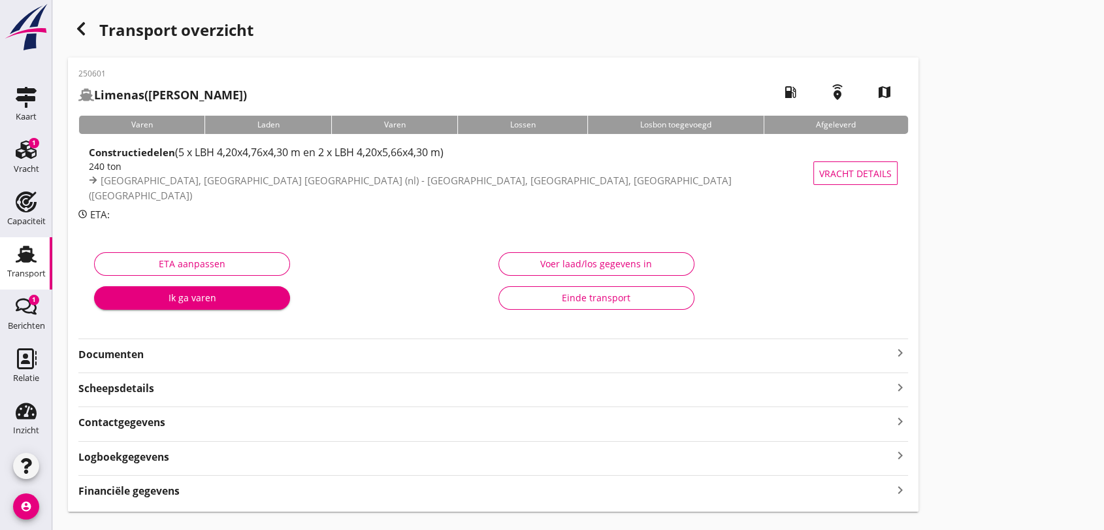
click at [168, 345] on div "Documenten keyboard_arrow_right" at bounding box center [492, 353] width 829 height 18
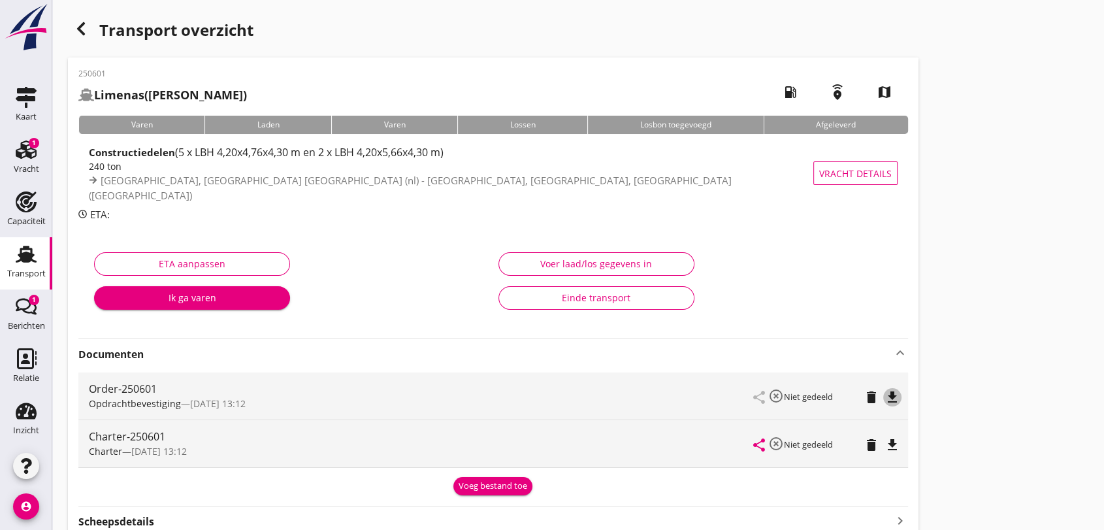
click at [888, 394] on icon "file_download" at bounding box center [892, 397] width 16 height 16
click at [890, 447] on icon "file_download" at bounding box center [892, 445] width 16 height 16
click at [21, 249] on icon "Transport" at bounding box center [26, 254] width 21 height 21
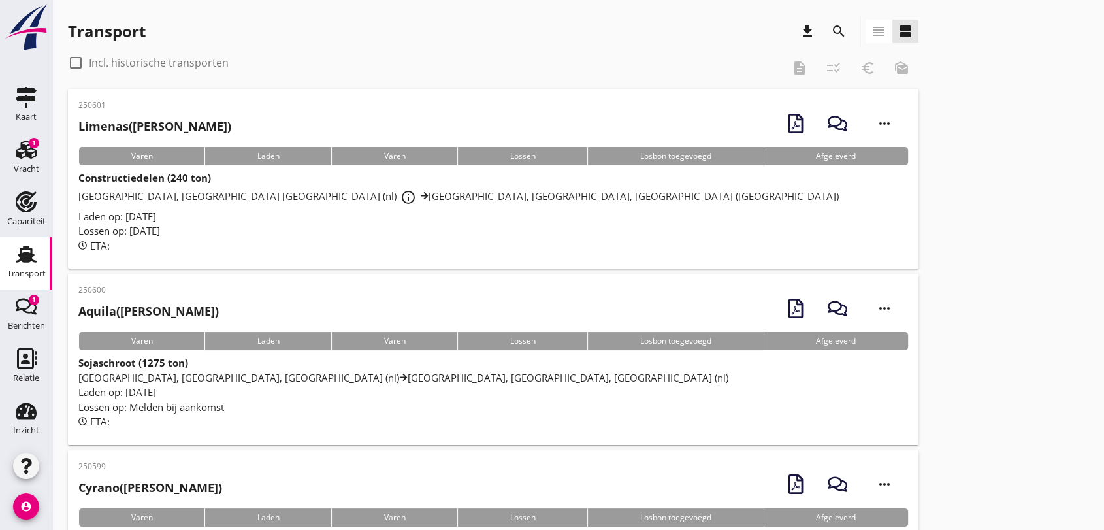
click at [78, 59] on div at bounding box center [76, 63] width 22 height 22
checkbox input "true"
click at [836, 25] on icon "search" at bounding box center [839, 32] width 16 height 16
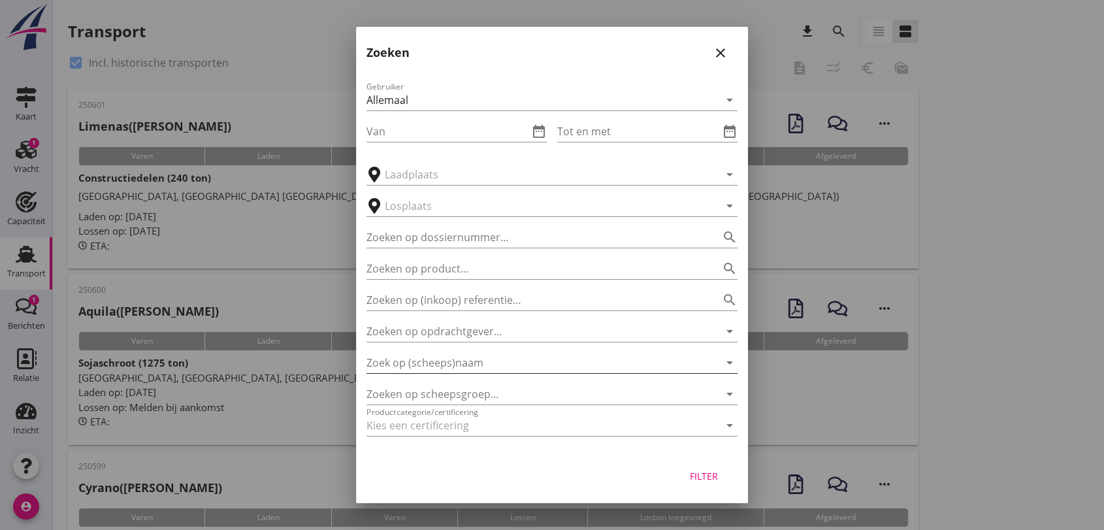
click at [495, 362] on input "Zoek op (scheeps)naam" at bounding box center [533, 362] width 334 height 21
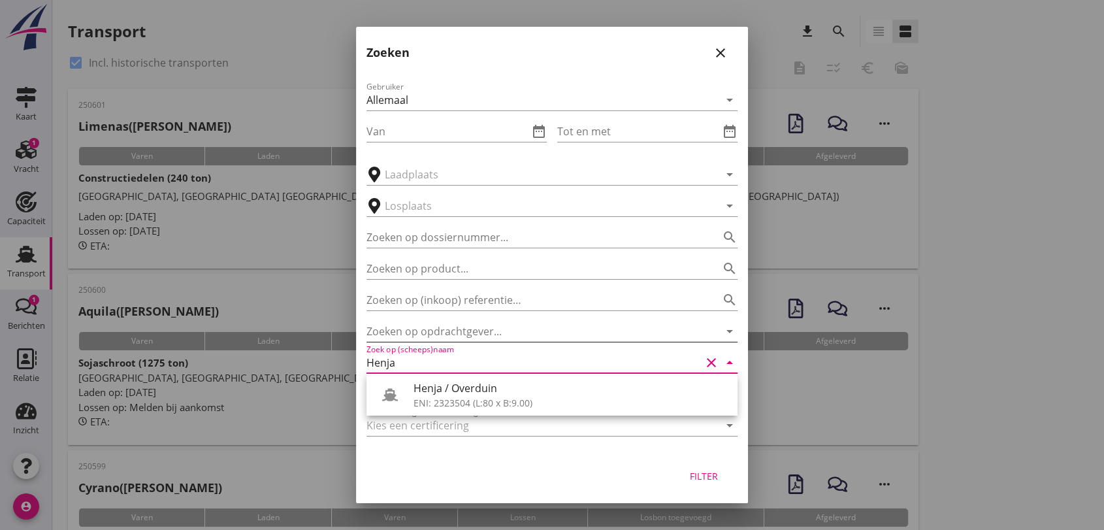
type input "Henja"
click at [443, 329] on input "Zoeken op opdrachtgever..." at bounding box center [533, 331] width 334 height 21
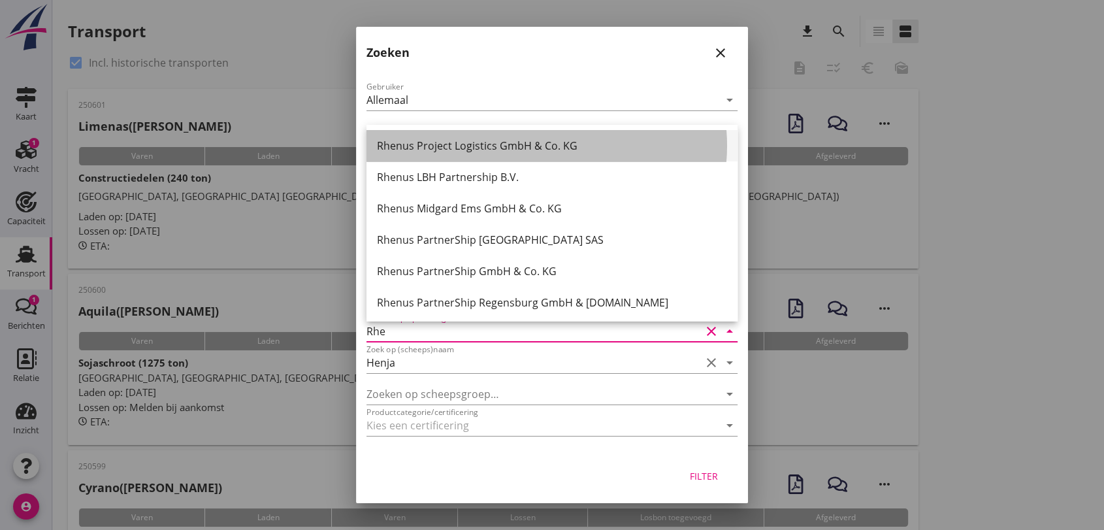
click at [445, 144] on div "Rhenus Project Logistics GmbH & Co. KG" at bounding box center [552, 146] width 350 height 16
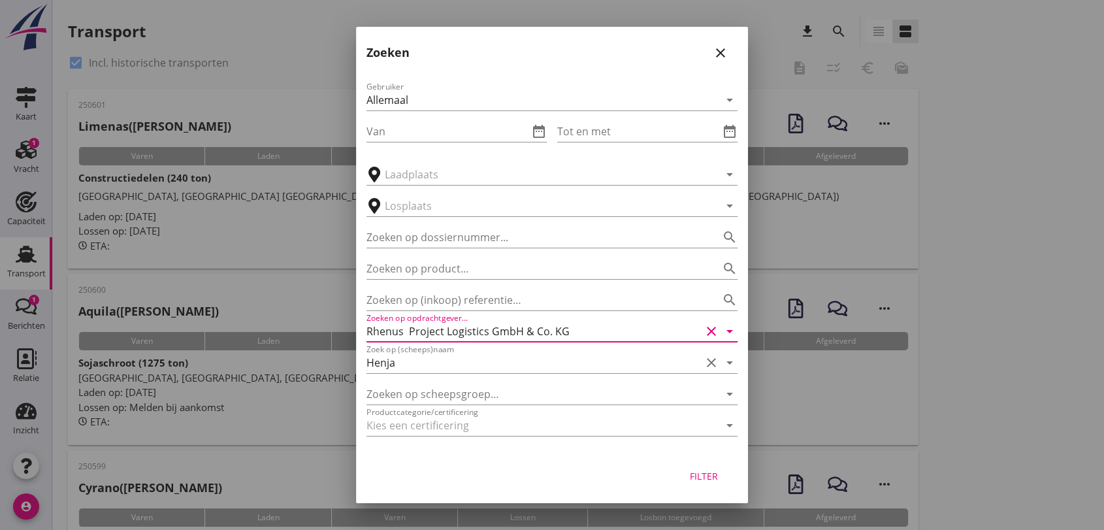
type input "Rhenus Project Logistics GmbH & Co. KG"
click at [710, 477] on div "Filter" at bounding box center [703, 476] width 37 height 14
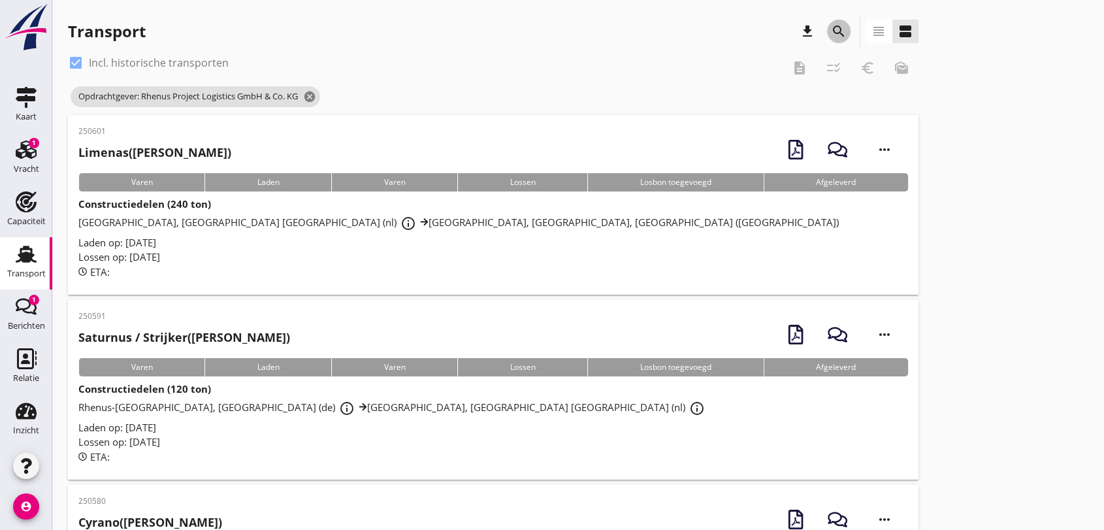
click at [837, 29] on icon "search" at bounding box center [839, 32] width 16 height 16
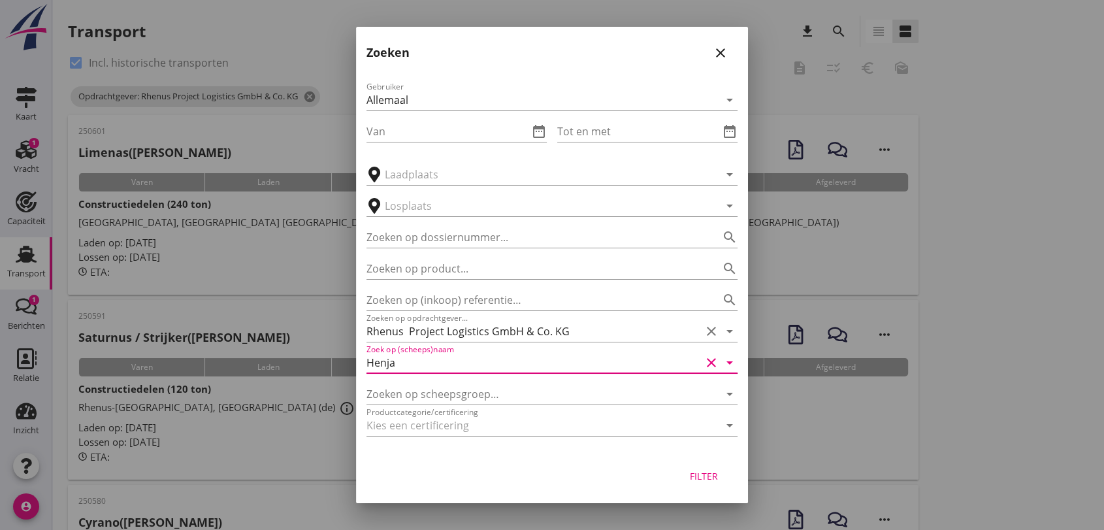
click at [438, 370] on input "Henja" at bounding box center [533, 362] width 334 height 21
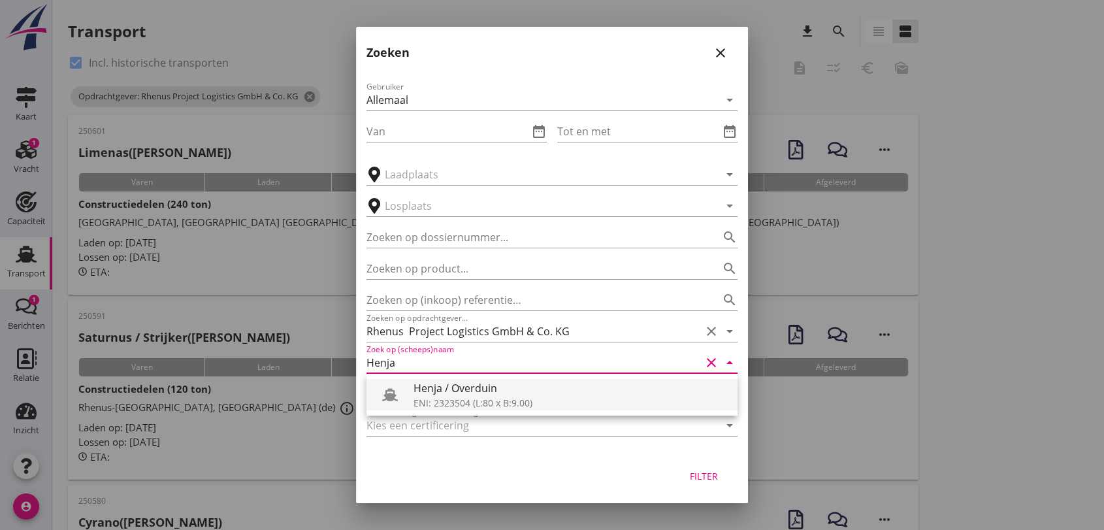
click at [457, 393] on div "Henja / Overduin" at bounding box center [569, 388] width 313 height 16
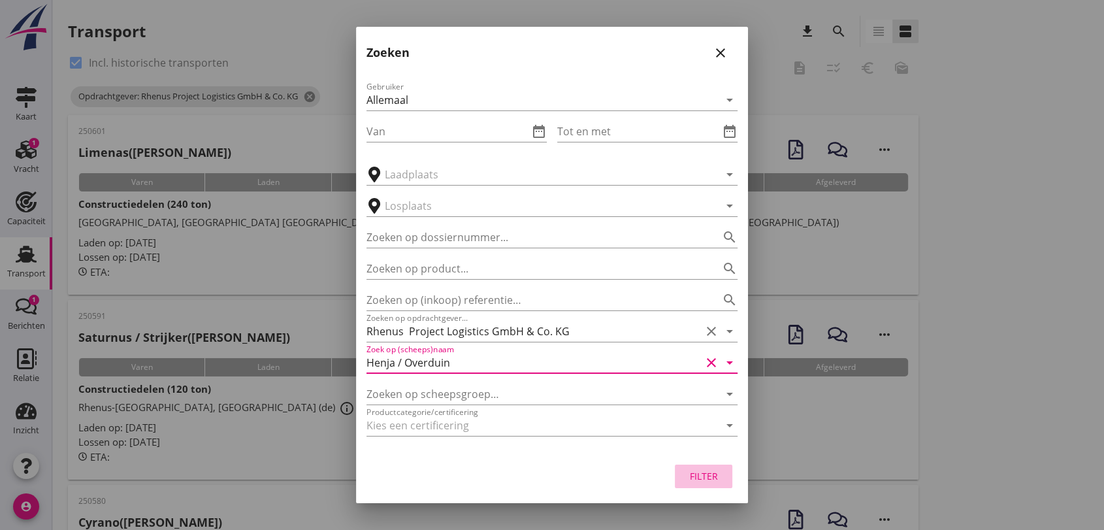
click at [699, 475] on div "Filter" at bounding box center [703, 476] width 37 height 14
type input "Henja / Overduin"
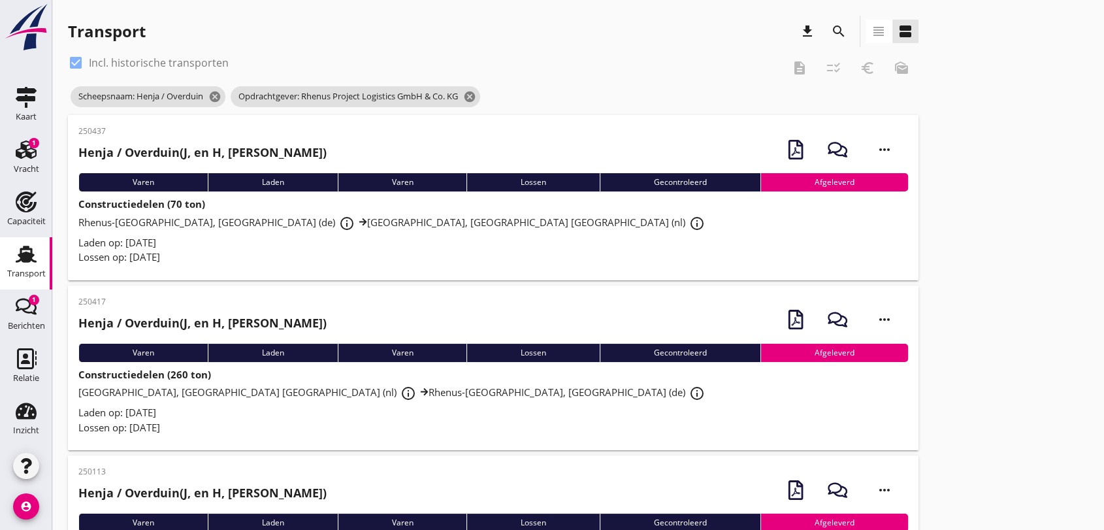
scroll to position [72, 0]
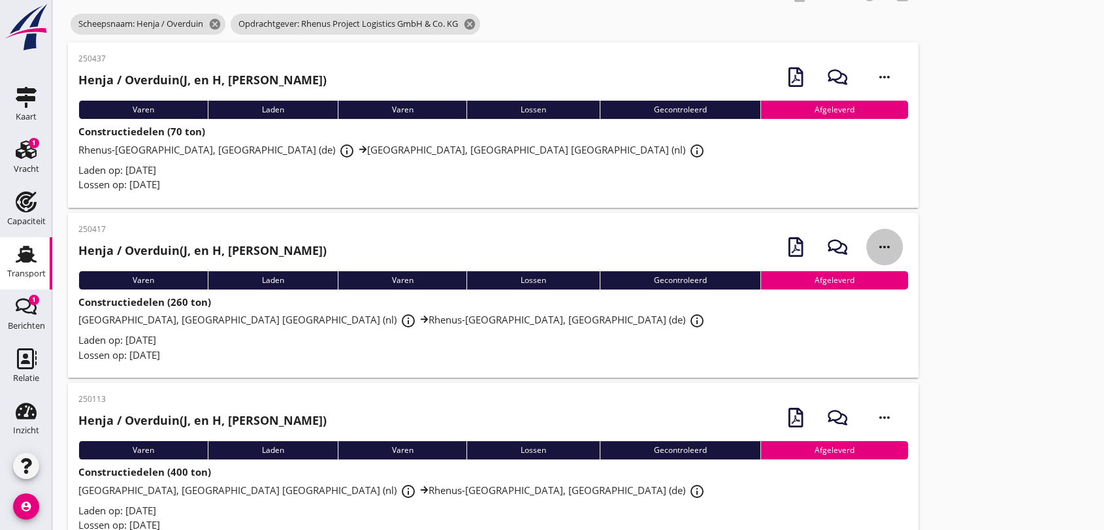
click at [882, 246] on icon "more_horiz" at bounding box center [884, 247] width 37 height 37
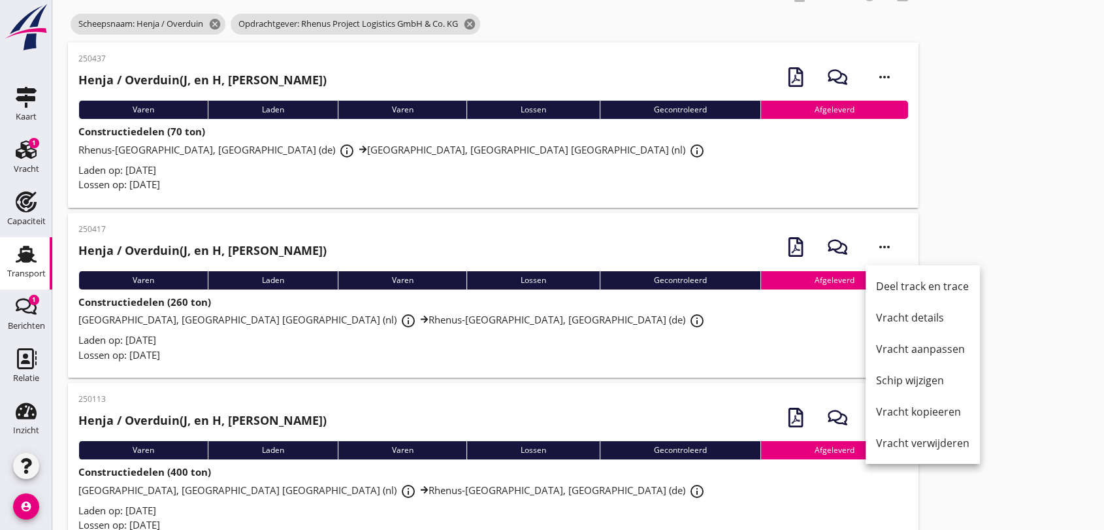
click at [932, 415] on div "Vracht kopieeren" at bounding box center [922, 412] width 93 height 16
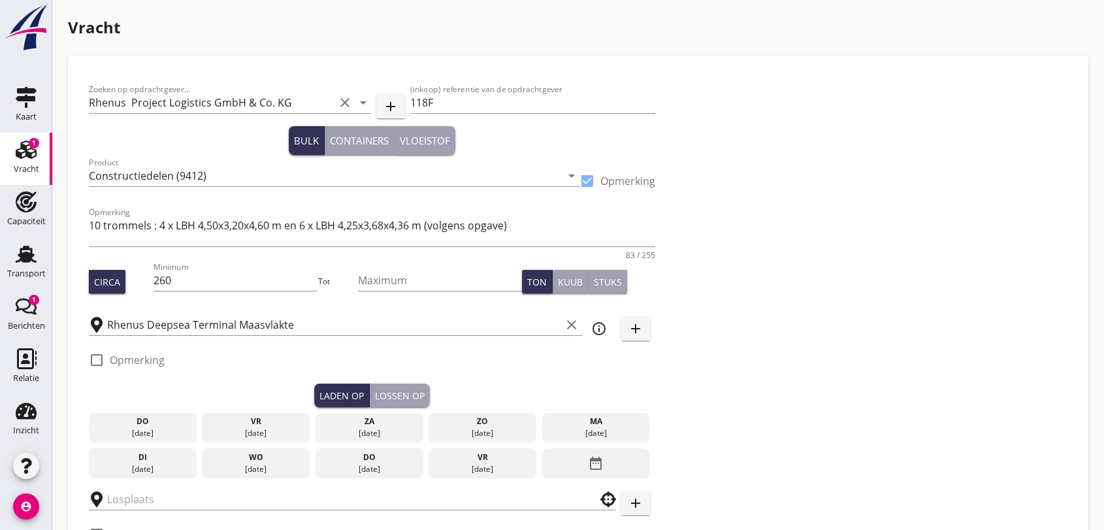
type input "Rhenus-Midgard"
checkbox input "true"
click at [475, 101] on input "118F" at bounding box center [533, 102] width 246 height 21
type input "122F"
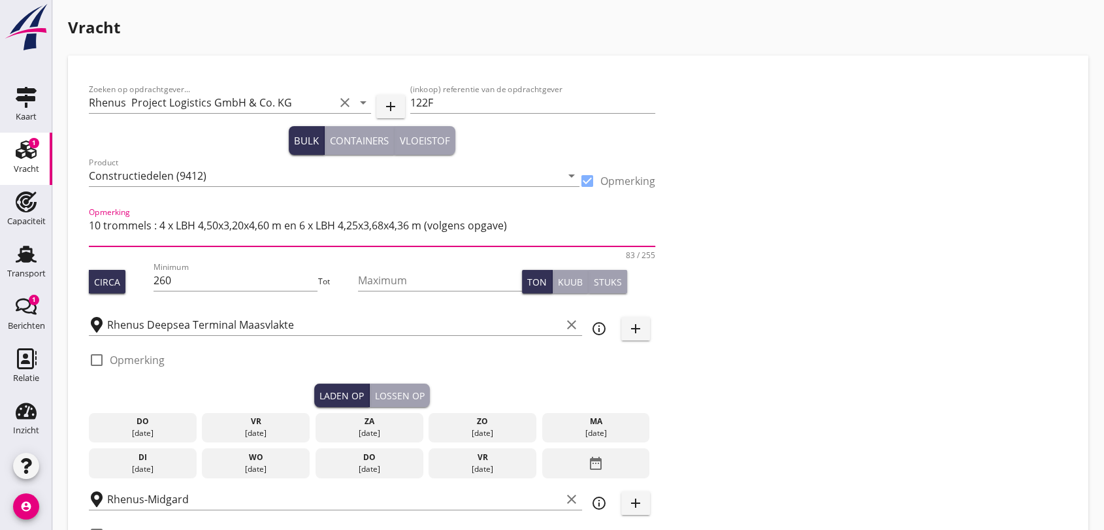
click at [518, 228] on textarea "10 trommels : 4 x LBH 4,50x3,20x4,60 m en 6 x LBH 4,25x3,68x4,36 m (volgens opg…" at bounding box center [372, 230] width 566 height 31
click at [545, 229] on textarea "10 trommels : 4 x LBH 4,50x3,20x4,60 m en 6 x LBH 4,25x3,68x4,36 m (volgens opg…" at bounding box center [372, 230] width 566 height 31
type textarea "10 trommels LBH LBH 4,25x3,68x4,36 m"
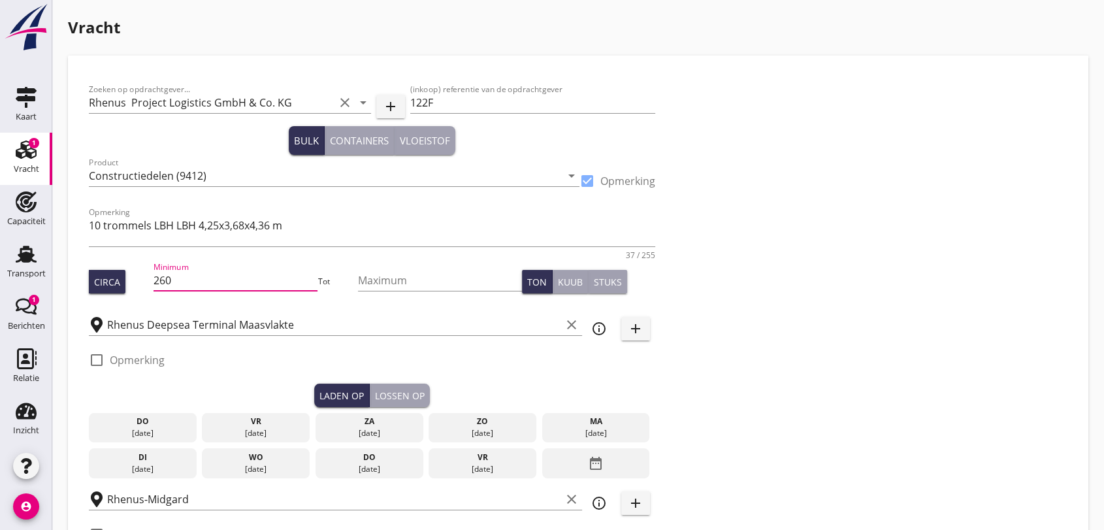
click at [185, 286] on input "260" at bounding box center [235, 280] width 164 height 21
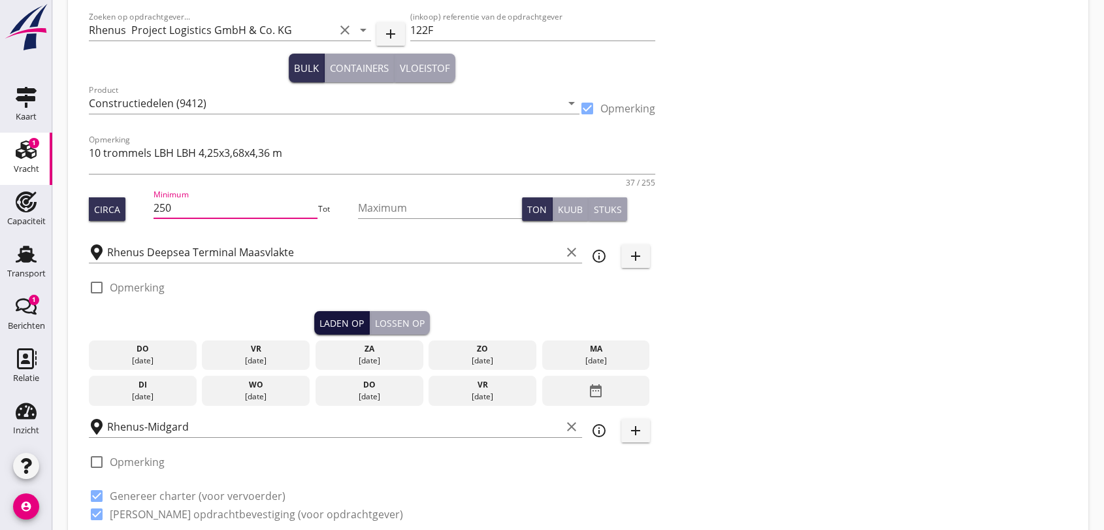
type input "250"
click at [350, 328] on div "Laden op" at bounding box center [341, 323] width 44 height 14
click at [596, 388] on icon "date_range" at bounding box center [596, 391] width 16 height 24
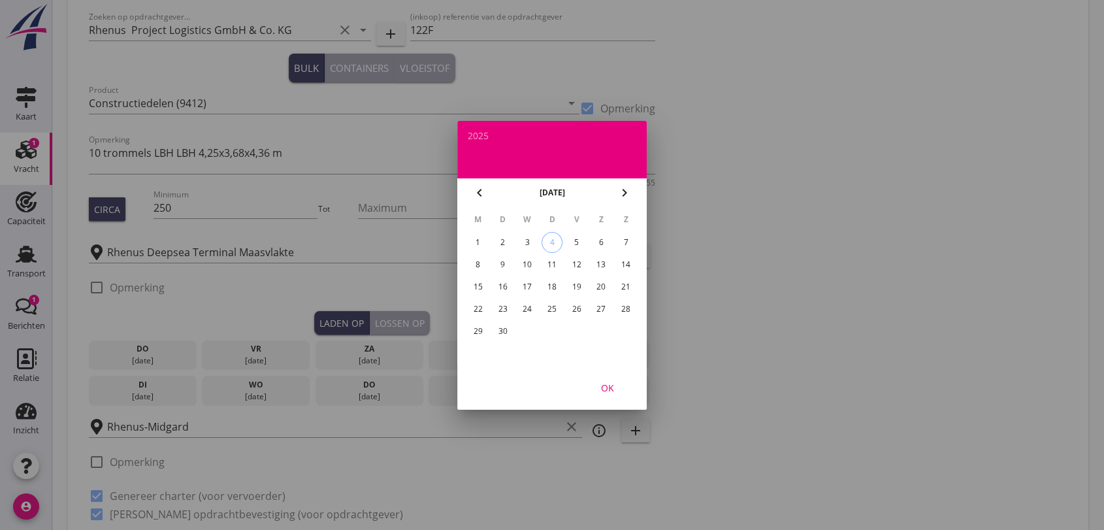
click at [573, 261] on div "12" at bounding box center [576, 264] width 21 height 21
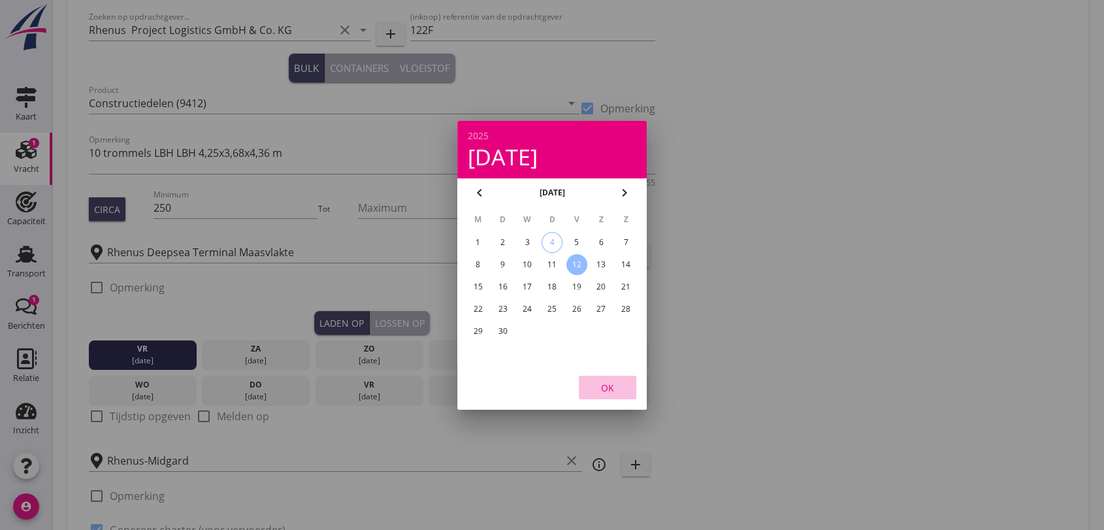
click at [604, 388] on div "OK" at bounding box center [607, 387] width 37 height 14
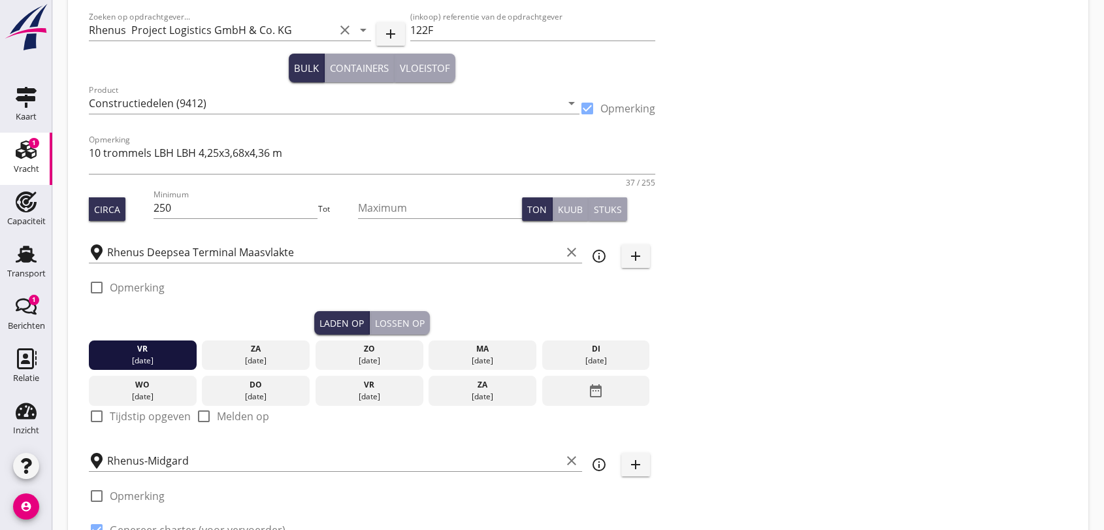
click at [97, 413] on div at bounding box center [97, 416] width 22 height 22
checkbox input "true"
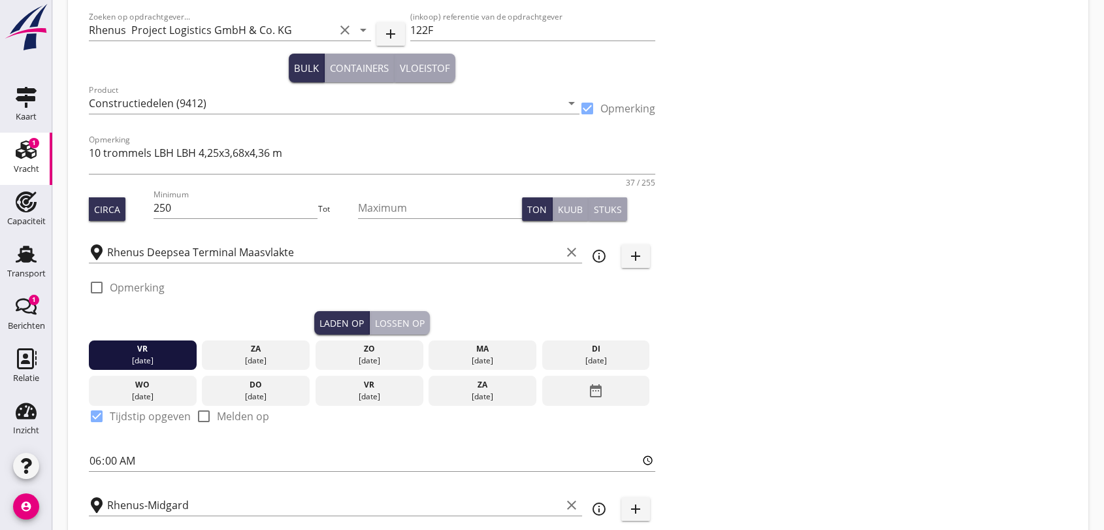
drag, startPoint x: 404, startPoint y: 319, endPoint x: 465, endPoint y: 346, distance: 67.2
click at [404, 318] on div "Lossen op" at bounding box center [400, 323] width 50 height 14
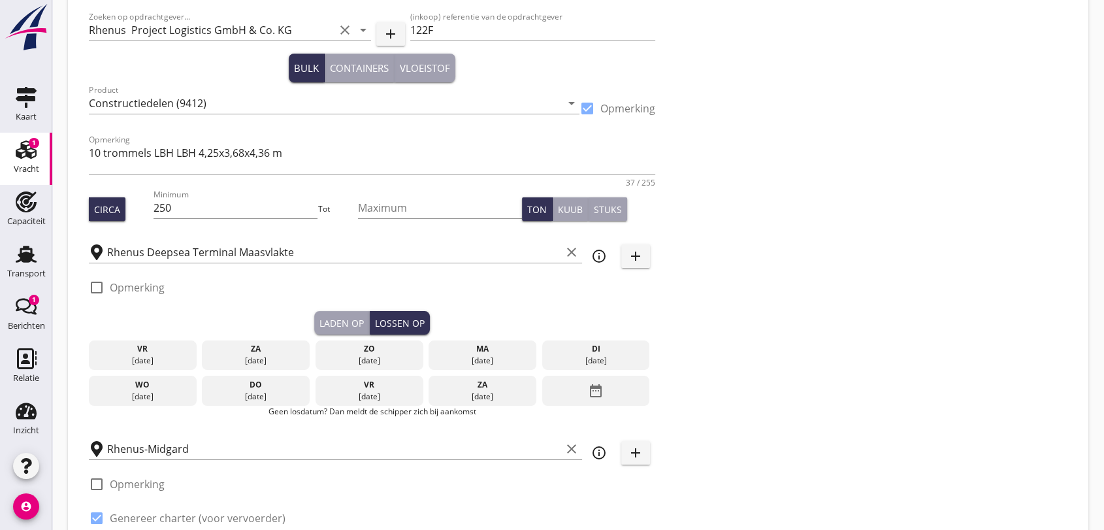
click at [594, 387] on icon "date_range" at bounding box center [596, 391] width 16 height 24
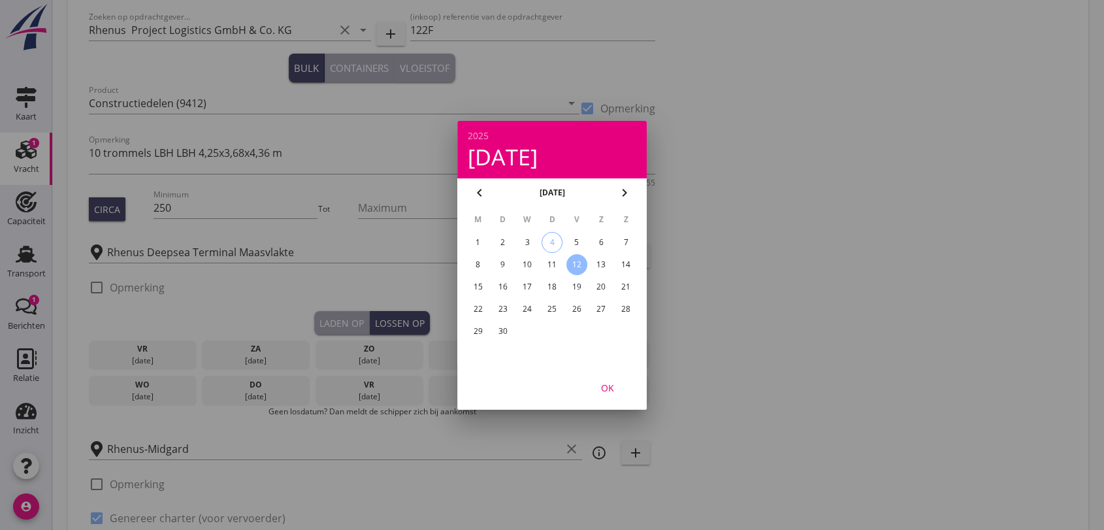
click at [549, 283] on div "18" at bounding box center [551, 286] width 21 height 21
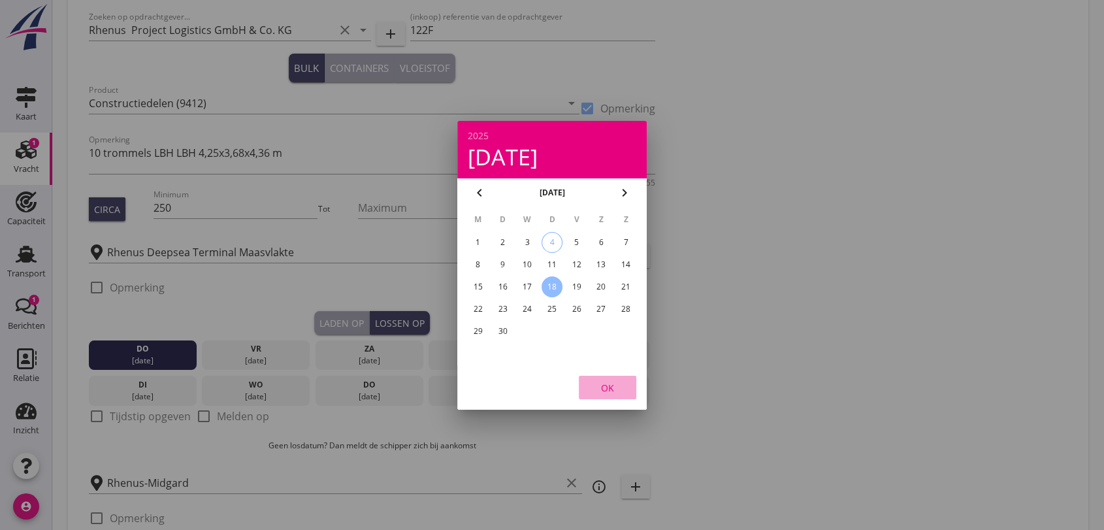
drag, startPoint x: 611, startPoint y: 383, endPoint x: 617, endPoint y: 374, distance: 10.0
click at [611, 383] on div "OK" at bounding box center [607, 387] width 37 height 14
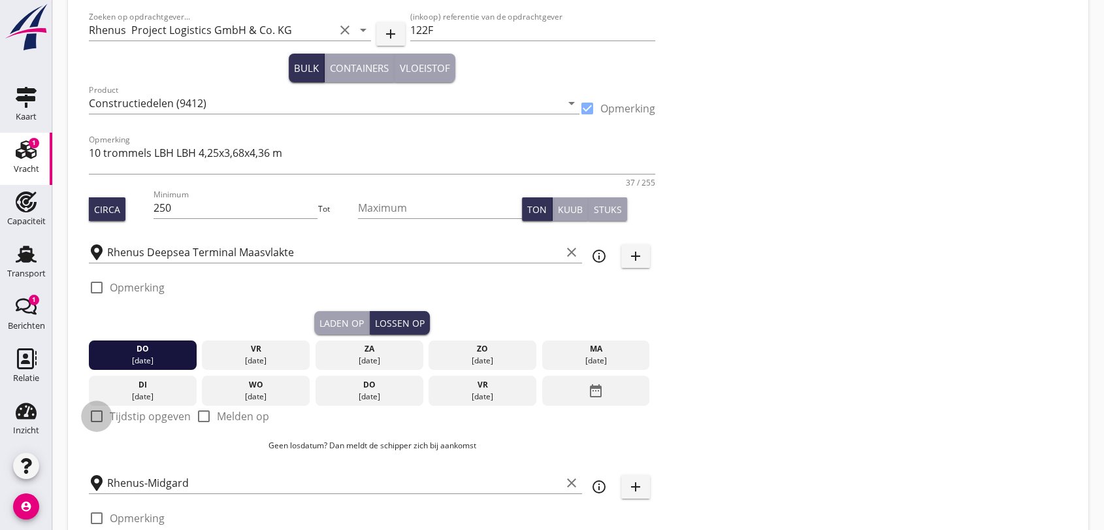
click at [94, 414] on div at bounding box center [97, 416] width 22 height 22
checkbox input "true"
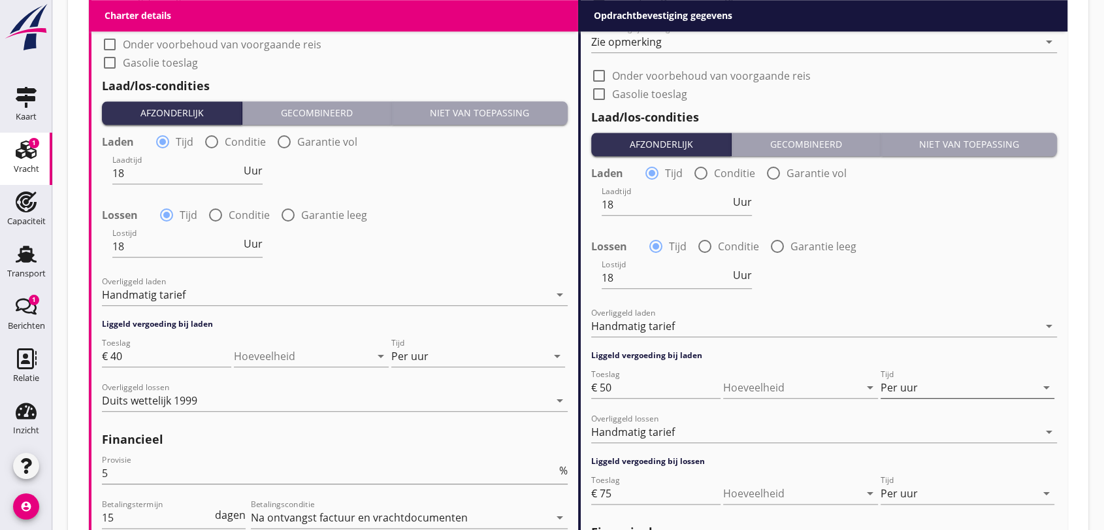
scroll to position [1596, 0]
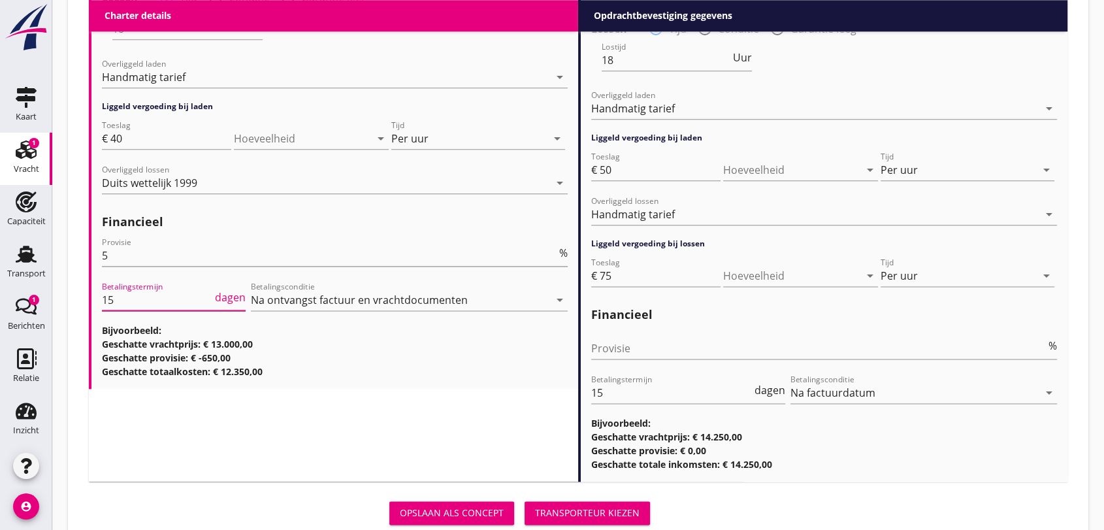
click at [130, 302] on input "15" at bounding box center [157, 299] width 110 height 21
type input "14"
click at [615, 396] on input "15" at bounding box center [671, 392] width 161 height 21
type input "14"
click at [618, 503] on button "Transporteur kiezen" at bounding box center [586, 513] width 125 height 24
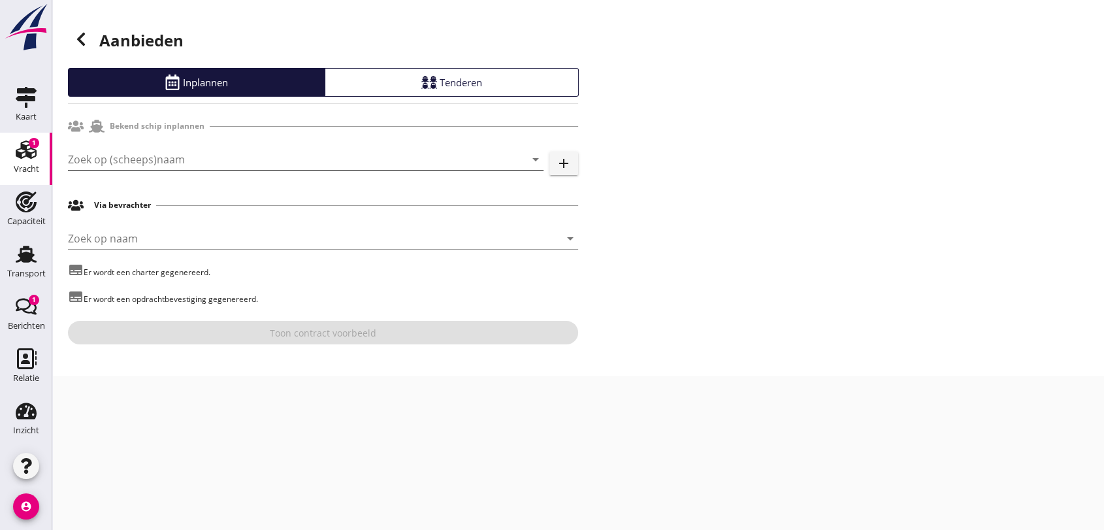
click at [418, 158] on input "Zoek op (scheeps)naam" at bounding box center [287, 159] width 439 height 21
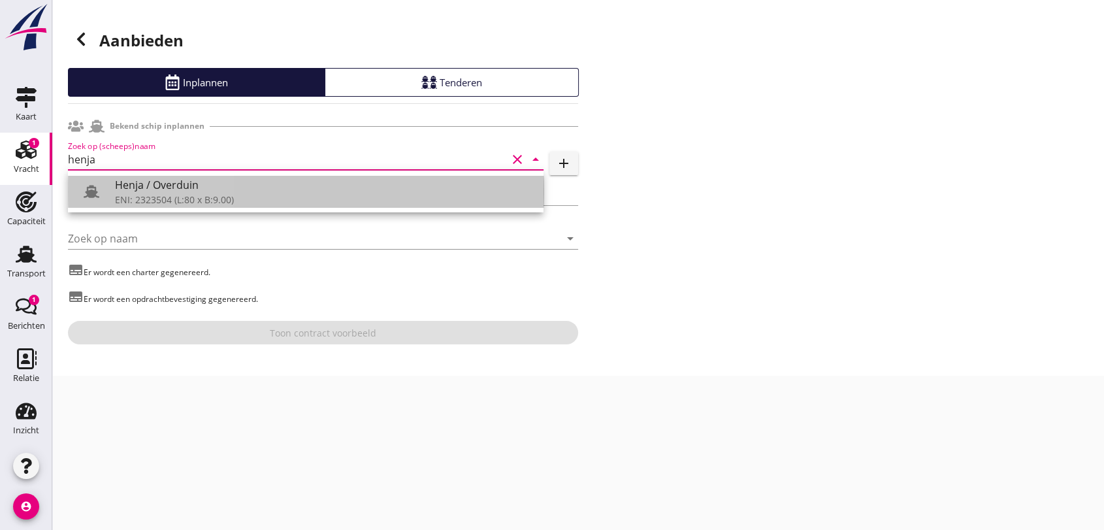
drag, startPoint x: 236, startPoint y: 194, endPoint x: 249, endPoint y: 197, distance: 12.8
click at [236, 193] on div "ENI: 2323504 (L:80 x B:9.00)" at bounding box center [324, 200] width 418 height 14
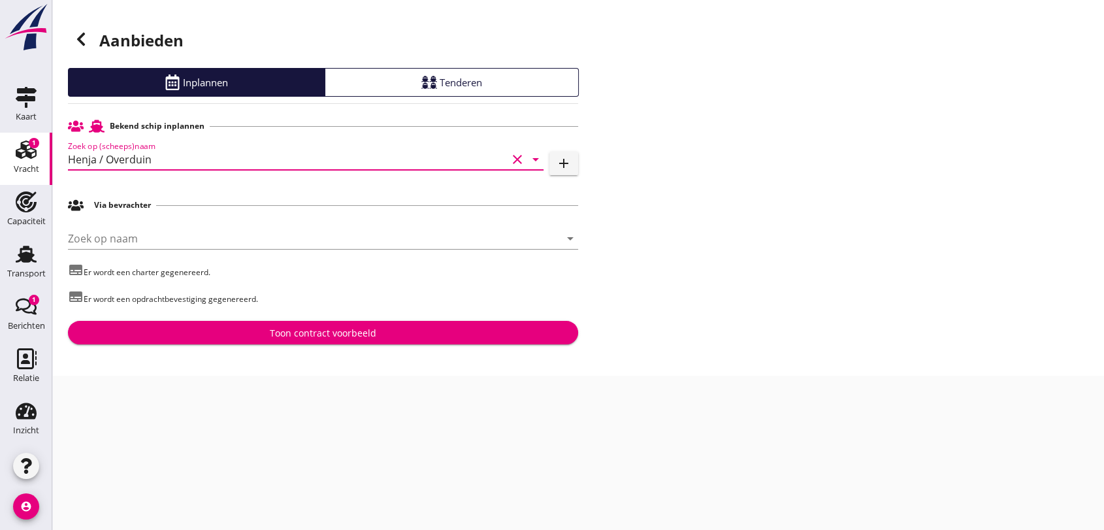
type input "Henja / Overduin"
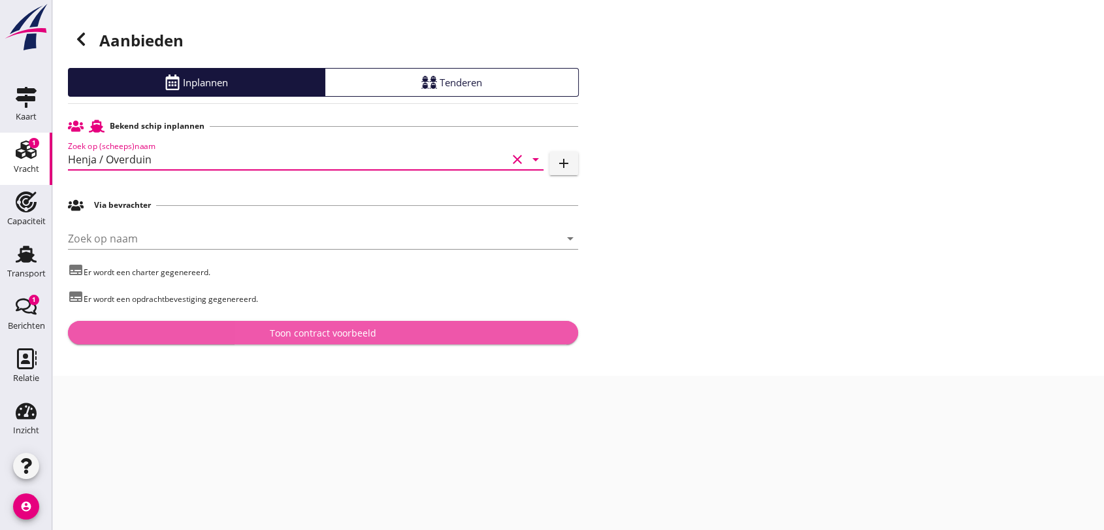
click at [334, 335] on div "Toon contract voorbeeld" at bounding box center [323, 333] width 106 height 14
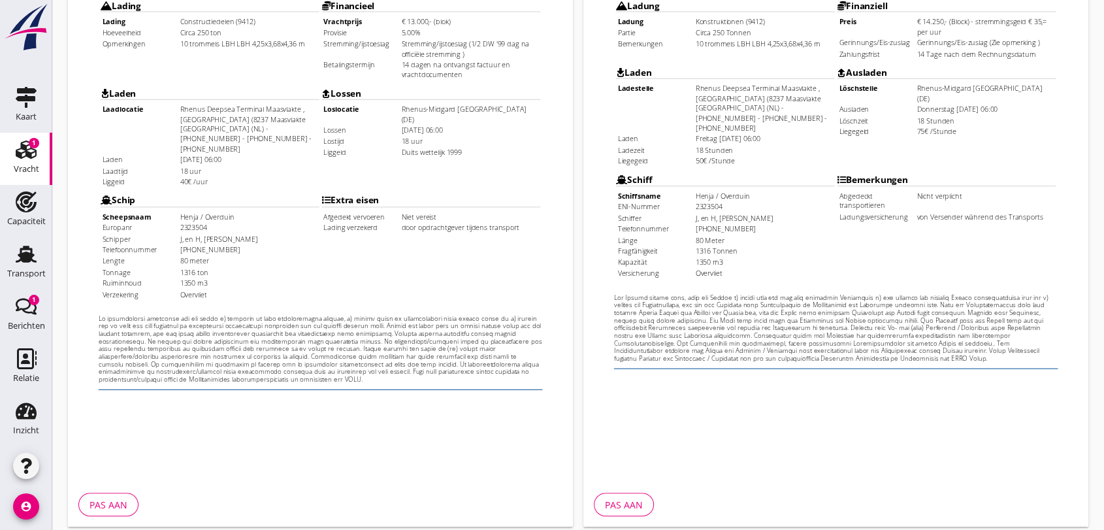
scroll to position [418, 0]
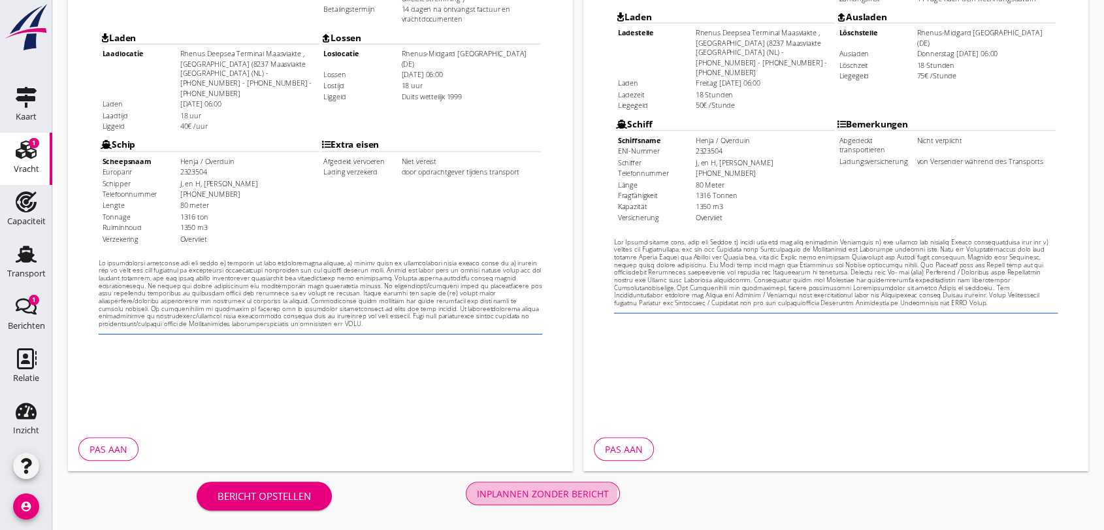
click at [553, 498] on div "Inplannen zonder bericht" at bounding box center [543, 494] width 132 height 14
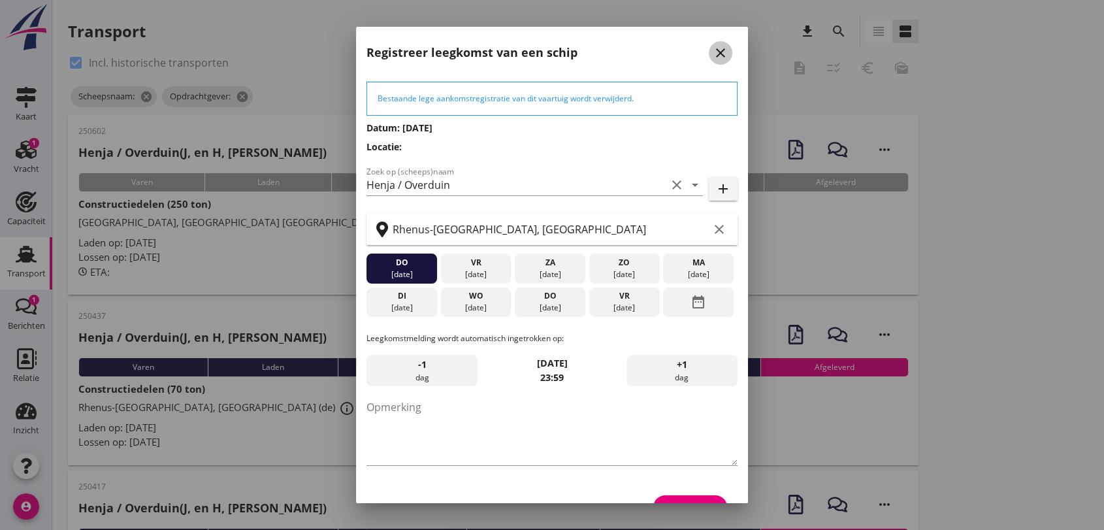
click at [713, 52] on icon "close" at bounding box center [721, 53] width 16 height 16
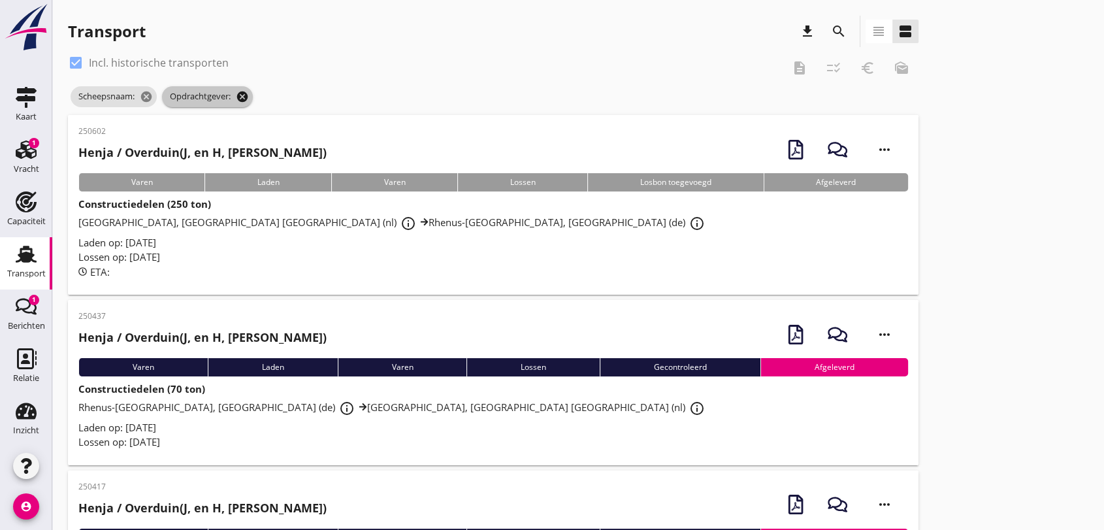
click at [240, 93] on icon "cancel" at bounding box center [242, 96] width 13 height 13
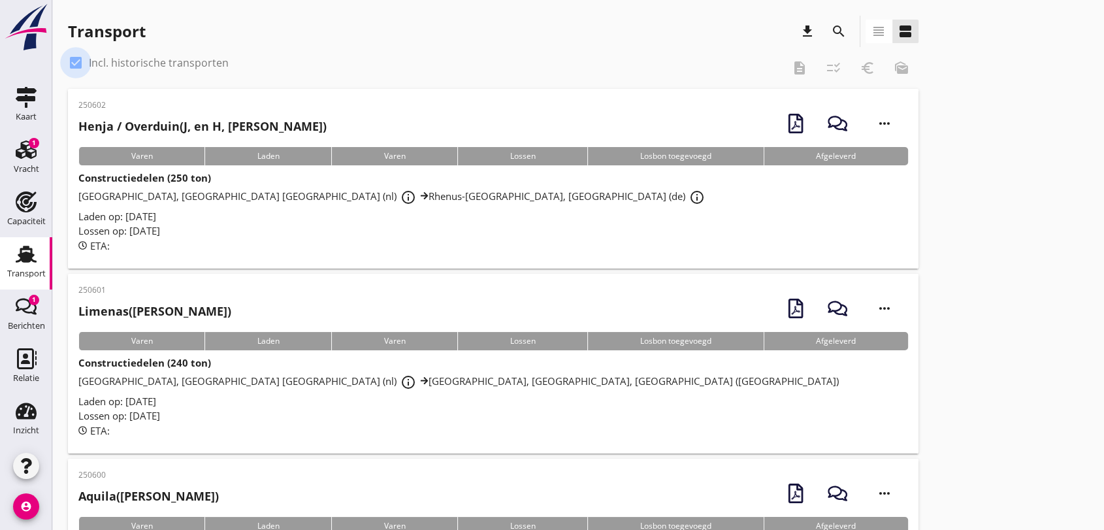
click at [80, 61] on div at bounding box center [76, 63] width 22 height 22
checkbox input "false"
click at [329, 195] on span "[GEOGRAPHIC_DATA], Maasvlakte Rotterdam (nl) info_outline Rhenus-[GEOGRAPHIC_DA…" at bounding box center [393, 195] width 630 height 13
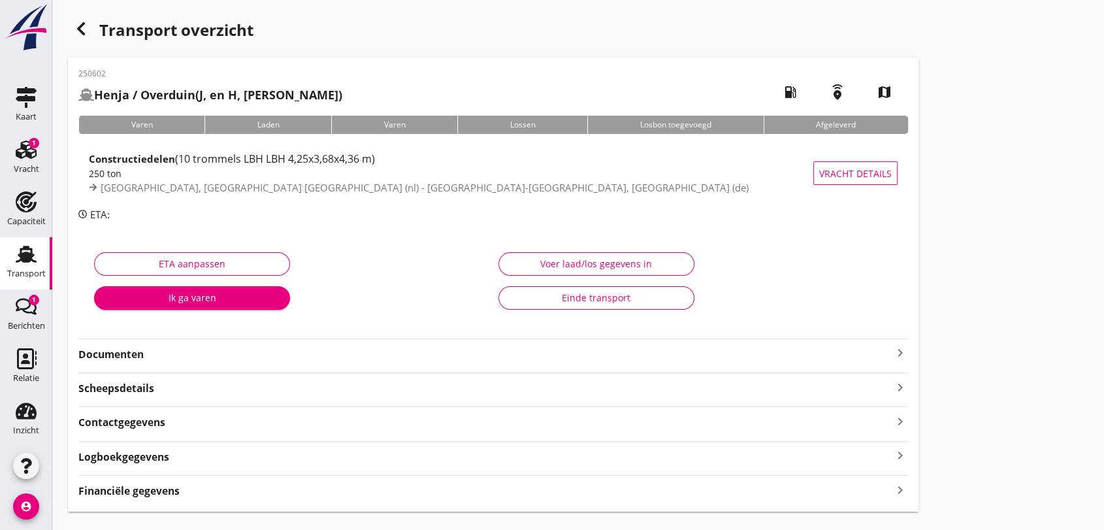
click at [127, 355] on strong "Documenten" at bounding box center [485, 354] width 814 height 15
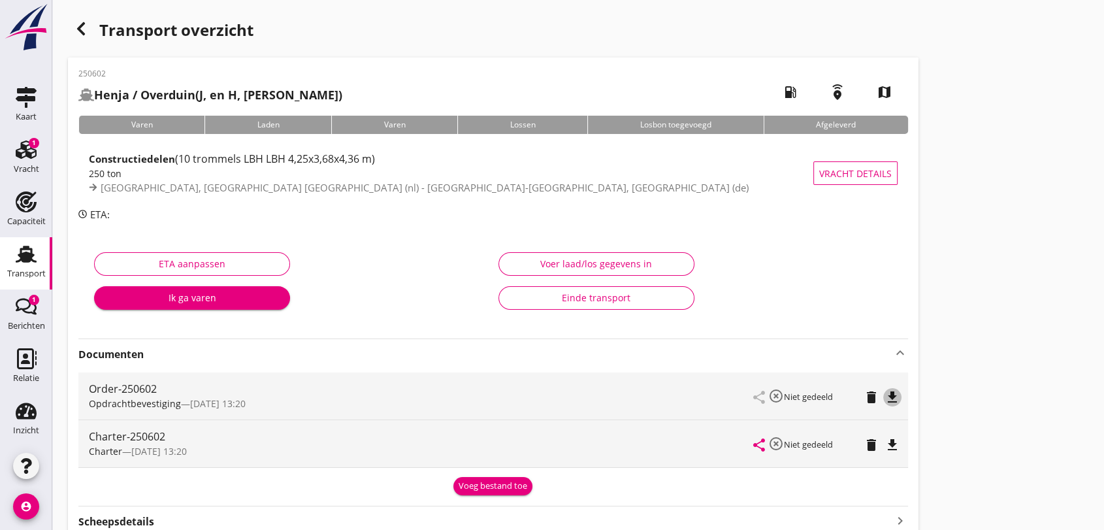
click at [891, 395] on icon "file_download" at bounding box center [892, 397] width 16 height 16
click at [888, 438] on icon "file_download" at bounding box center [892, 445] width 16 height 16
click at [83, 22] on use "button" at bounding box center [81, 28] width 8 height 13
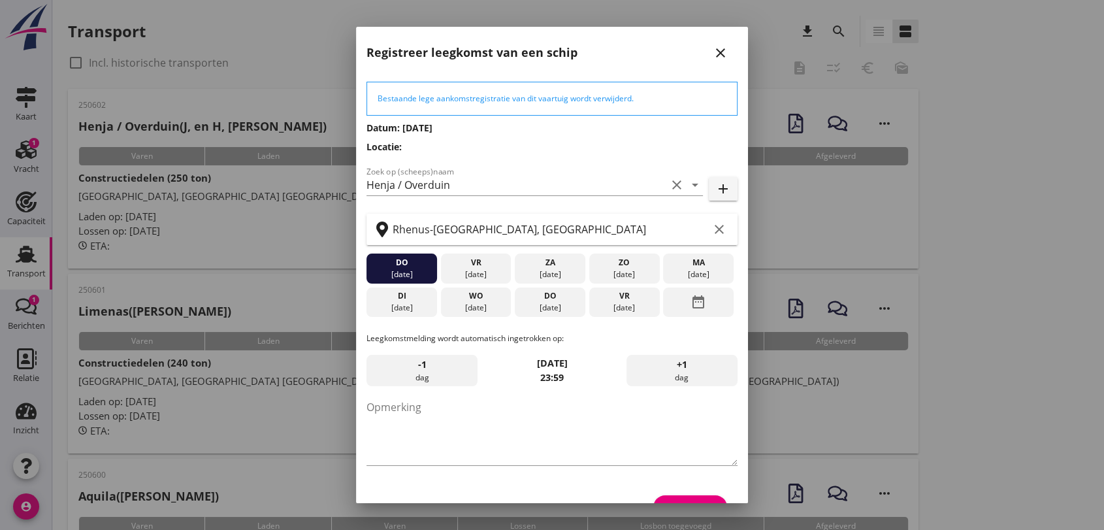
click at [713, 53] on icon "close" at bounding box center [721, 53] width 16 height 16
